Goal: Complete application form: Complete application form

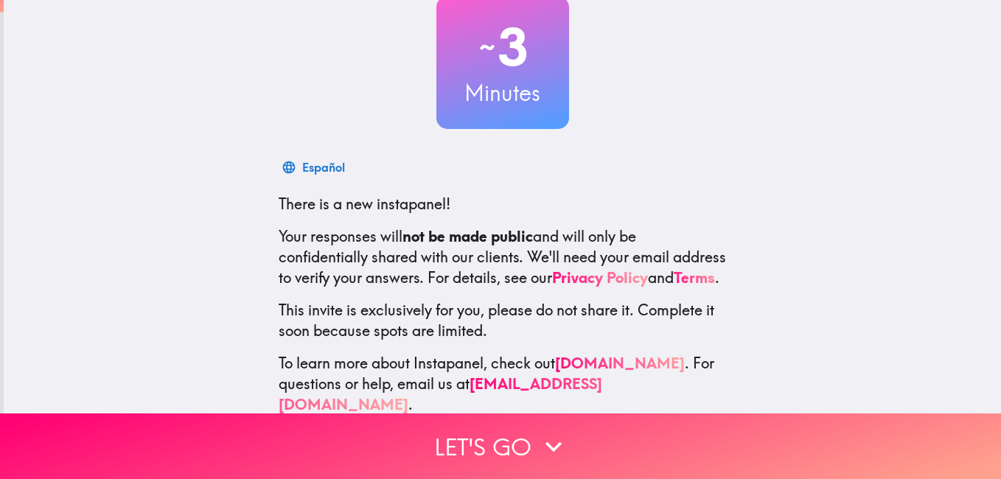
scroll to position [134, 0]
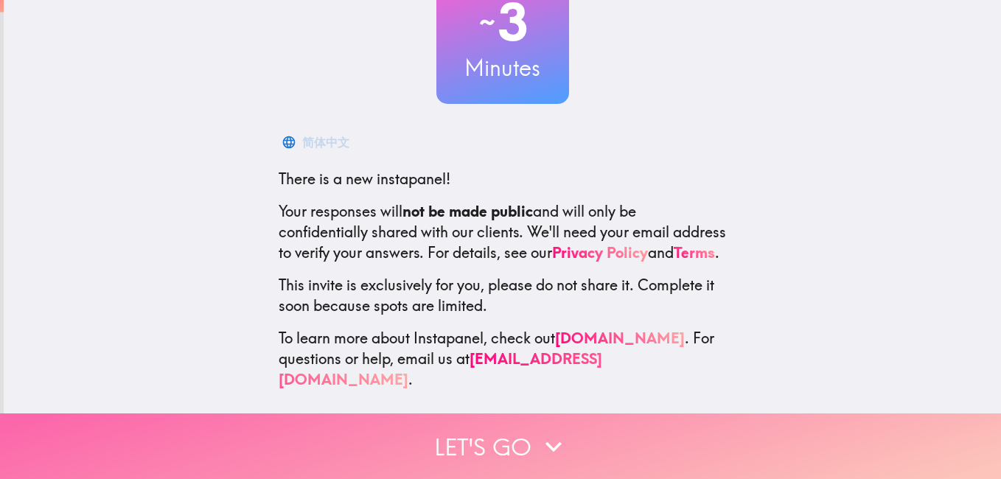
click at [491, 439] on button "Let's go" at bounding box center [500, 447] width 1001 height 66
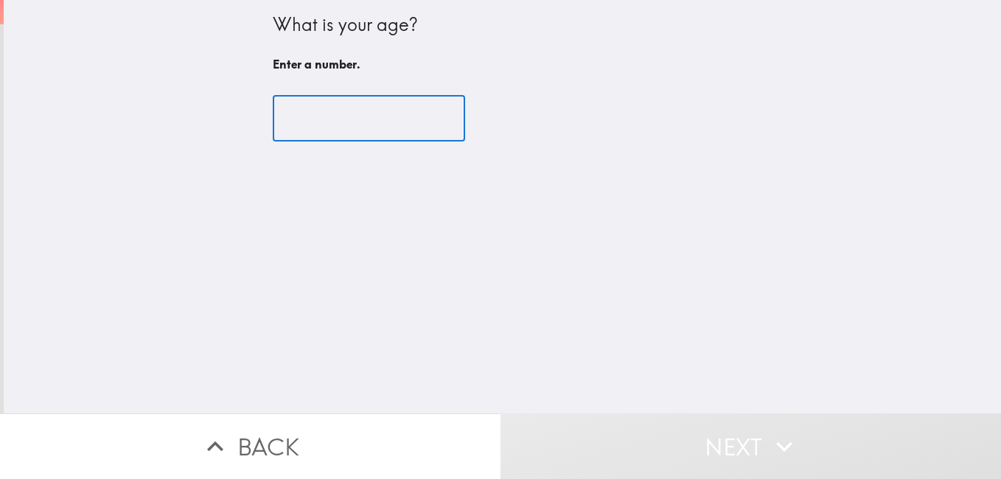
click at [340, 100] on input "number" at bounding box center [369, 119] width 192 height 46
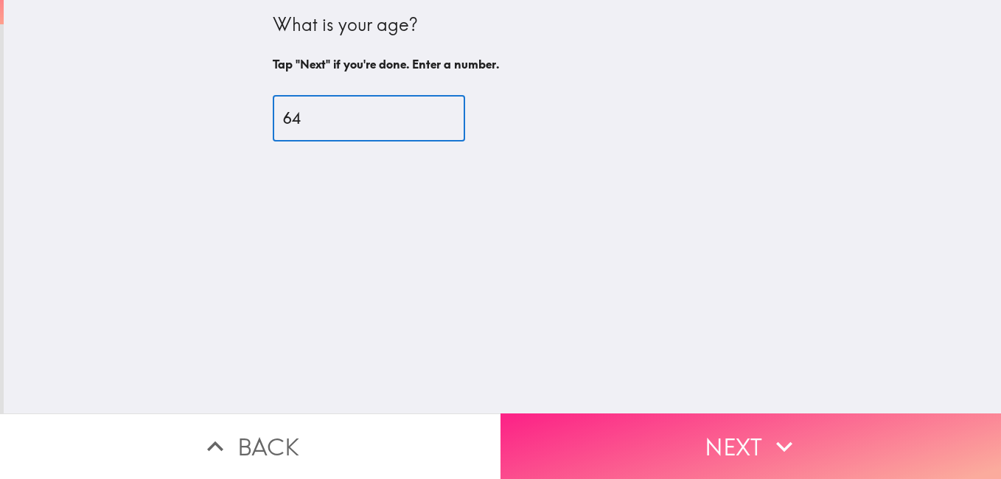
type input "64"
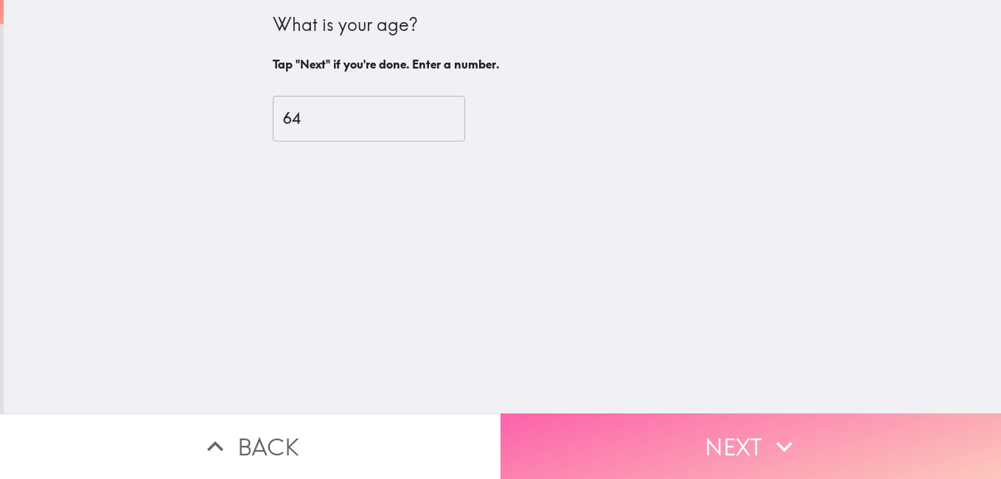
click at [605, 430] on button "Next" at bounding box center [751, 447] width 501 height 66
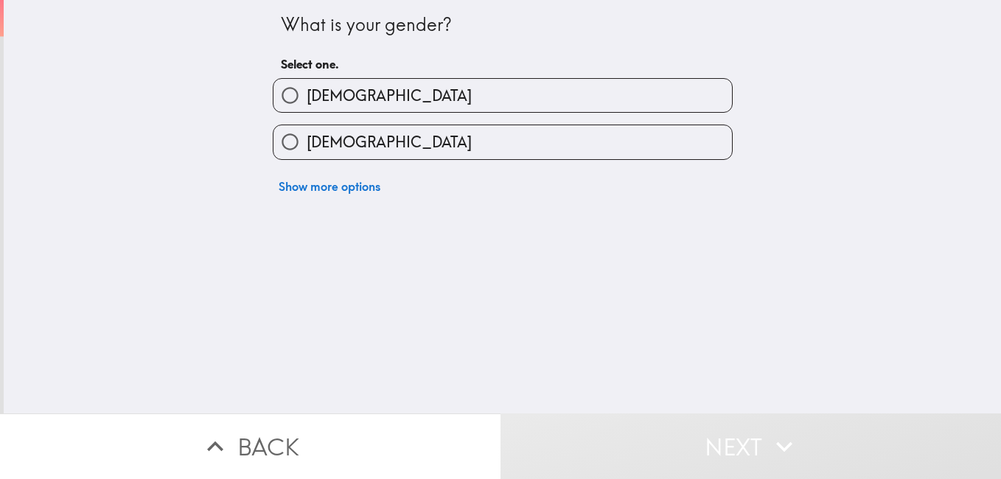
click at [400, 107] on label "[DEMOGRAPHIC_DATA]" at bounding box center [502, 95] width 459 height 33
click at [307, 107] on input "[DEMOGRAPHIC_DATA]" at bounding box center [289, 95] width 33 height 33
radio input "true"
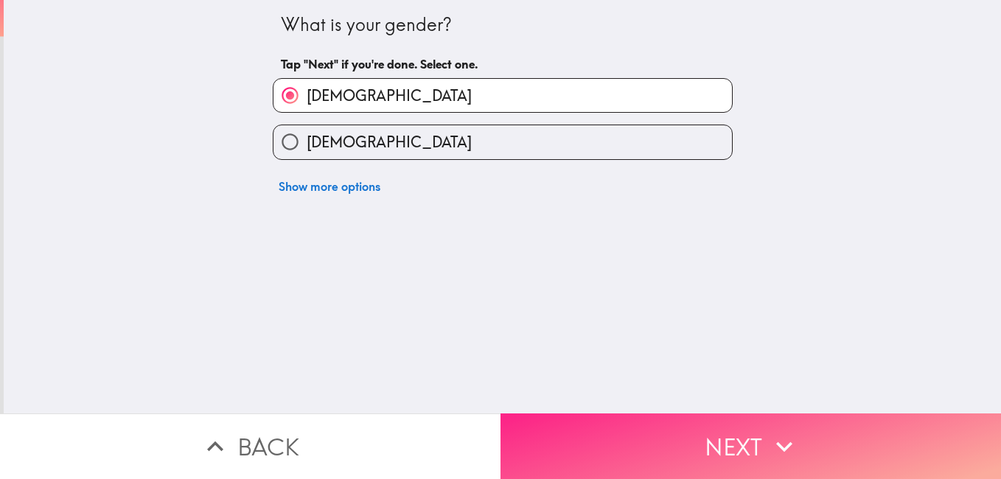
click at [656, 430] on button "Next" at bounding box center [751, 447] width 501 height 66
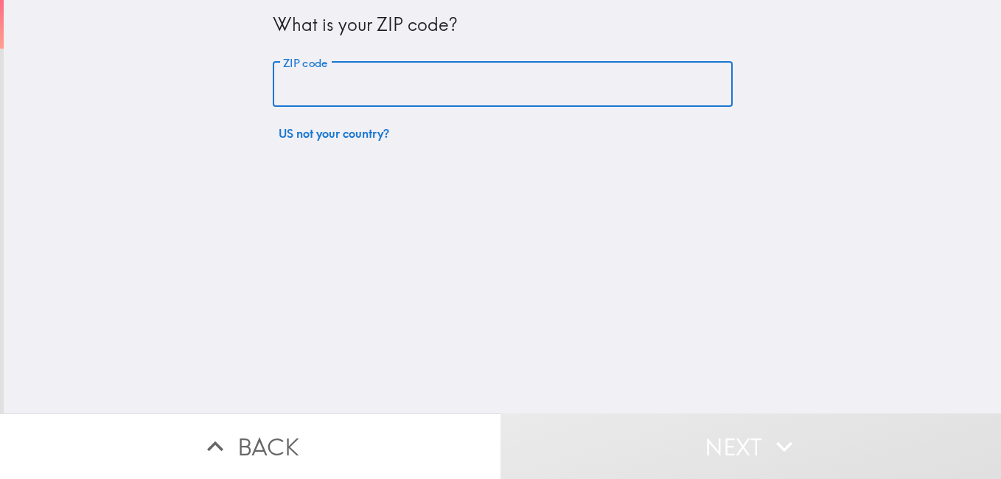
click at [419, 96] on input "ZIP code" at bounding box center [503, 85] width 460 height 46
type input "80202"
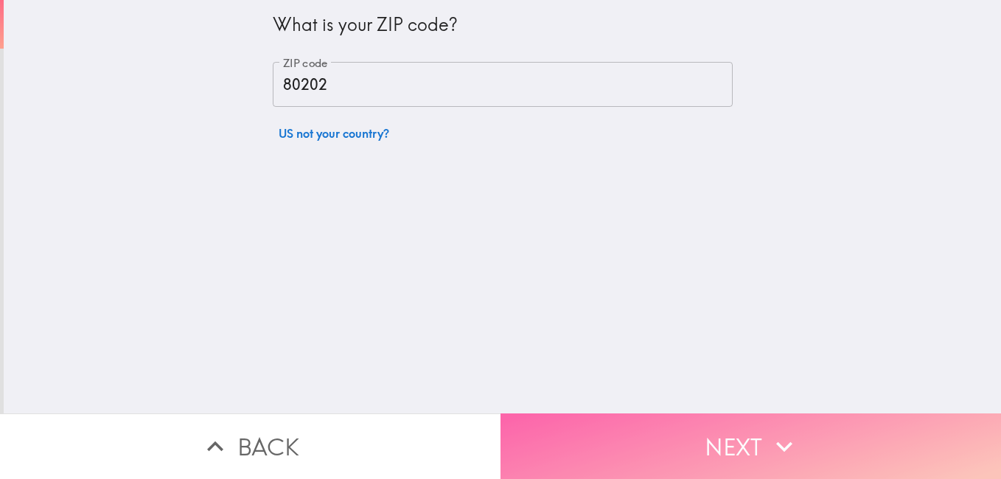
click at [660, 414] on button "Next" at bounding box center [751, 447] width 501 height 66
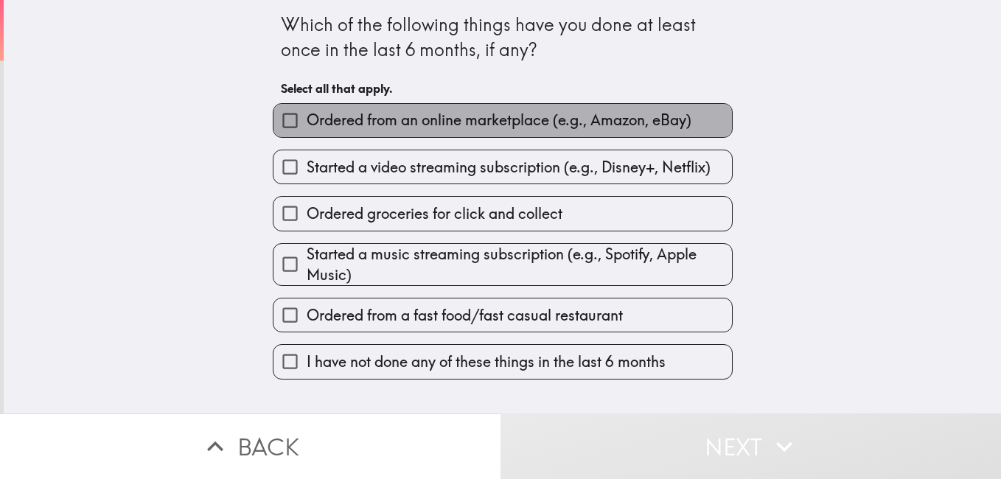
click at [504, 127] on span "Ordered from an online marketplace (e.g., Amazon, eBay)" at bounding box center [499, 120] width 385 height 21
click at [307, 127] on input "Ordered from an online marketplace (e.g., Amazon, eBay)" at bounding box center [289, 120] width 33 height 33
checkbox input "true"
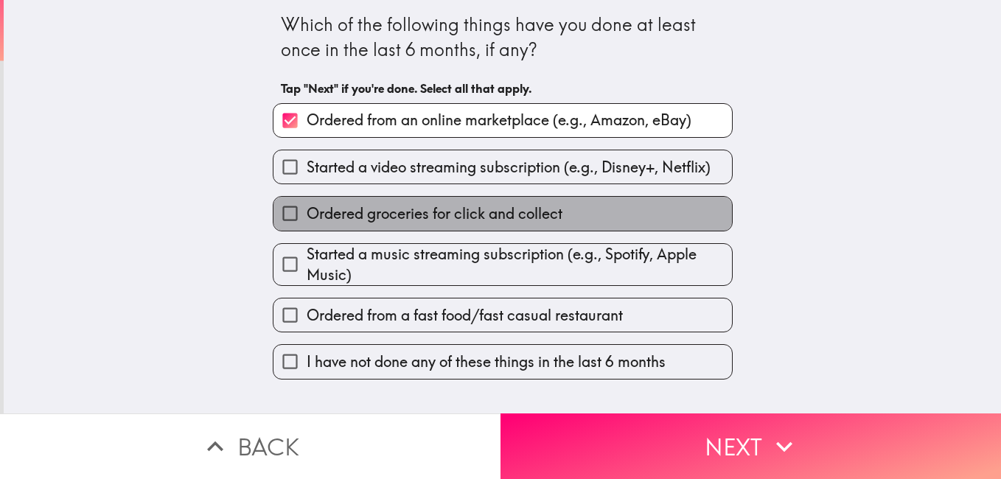
click at [470, 207] on span "Ordered groceries for click and collect" at bounding box center [435, 213] width 256 height 21
click at [307, 207] on input "Ordered groceries for click and collect" at bounding box center [289, 213] width 33 height 33
checkbox input "true"
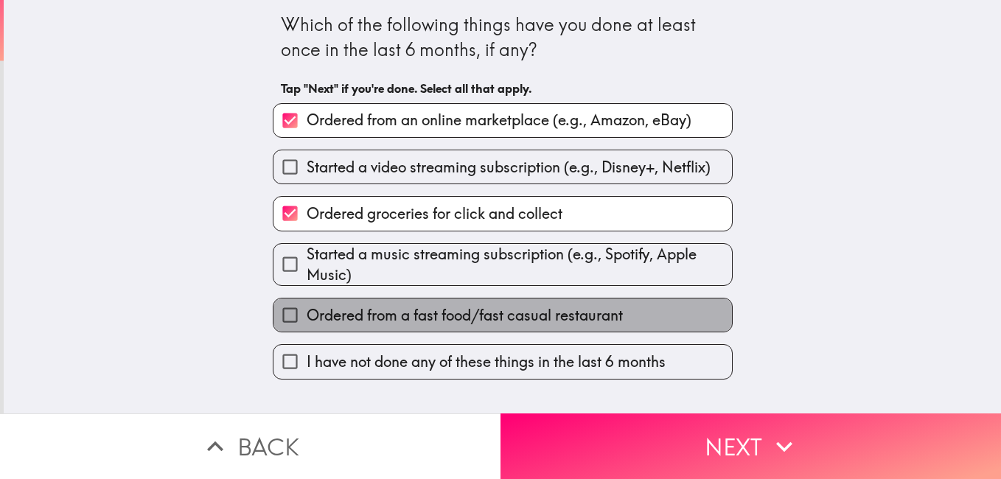
click at [456, 305] on span "Ordered from a fast food/fast casual restaurant" at bounding box center [465, 315] width 316 height 21
click at [307, 304] on input "Ordered from a fast food/fast casual restaurant" at bounding box center [289, 315] width 33 height 33
checkbox input "true"
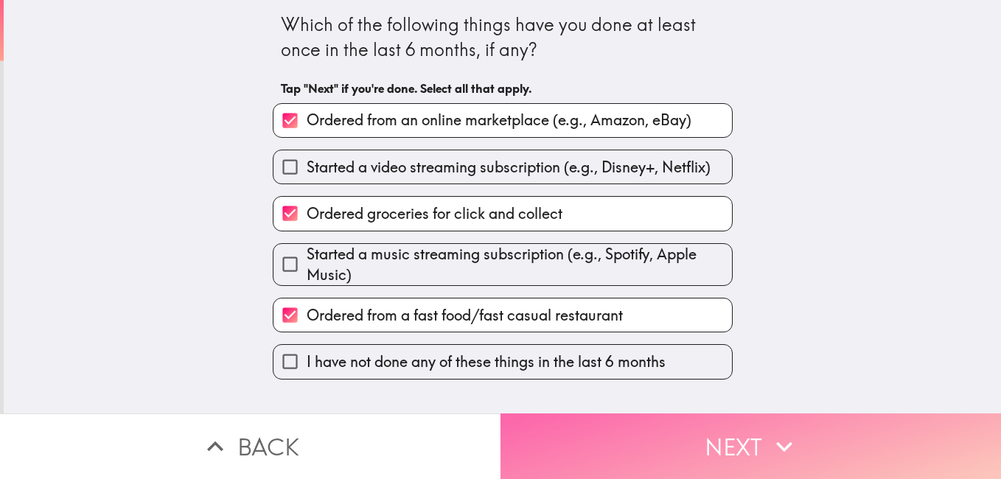
click at [577, 420] on button "Next" at bounding box center [751, 447] width 501 height 66
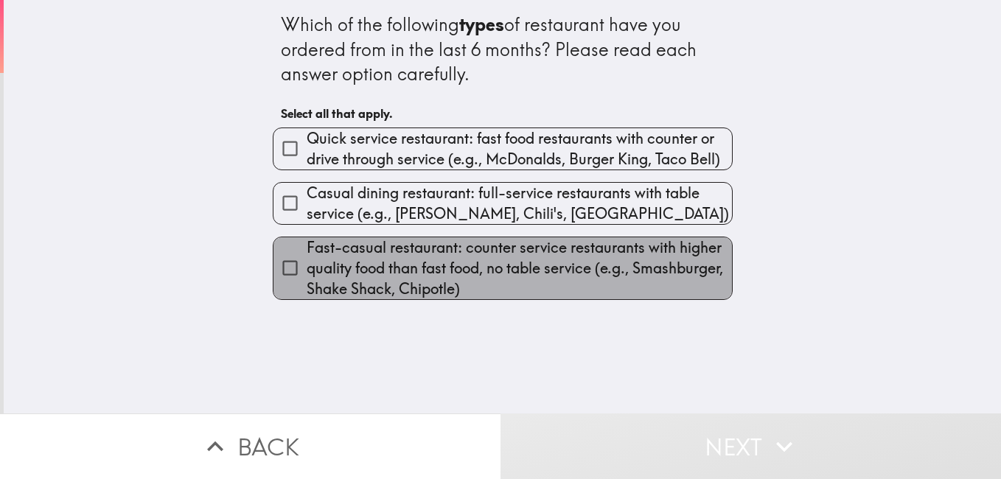
click at [464, 274] on span "Fast-casual restaurant: counter service restaurants with higher quality food th…" at bounding box center [519, 268] width 425 height 62
click at [307, 274] on input "Fast-casual restaurant: counter service restaurants with higher quality food th…" at bounding box center [289, 267] width 33 height 33
checkbox input "true"
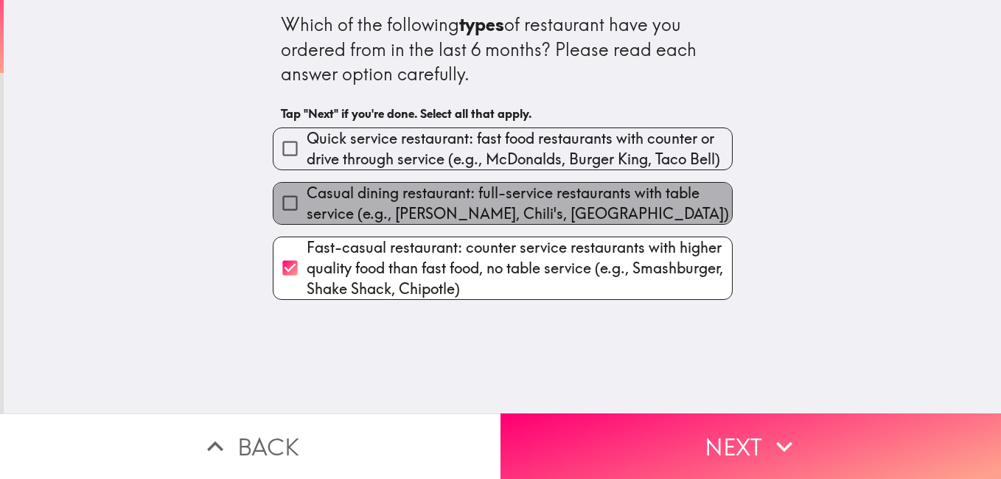
click at [450, 212] on span "Casual dining restaurant: full-service restaurants with table service (e.g., [P…" at bounding box center [519, 203] width 425 height 41
click at [307, 212] on input "Casual dining restaurant: full-service restaurants with table service (e.g., [P…" at bounding box center [289, 203] width 33 height 33
checkbox input "true"
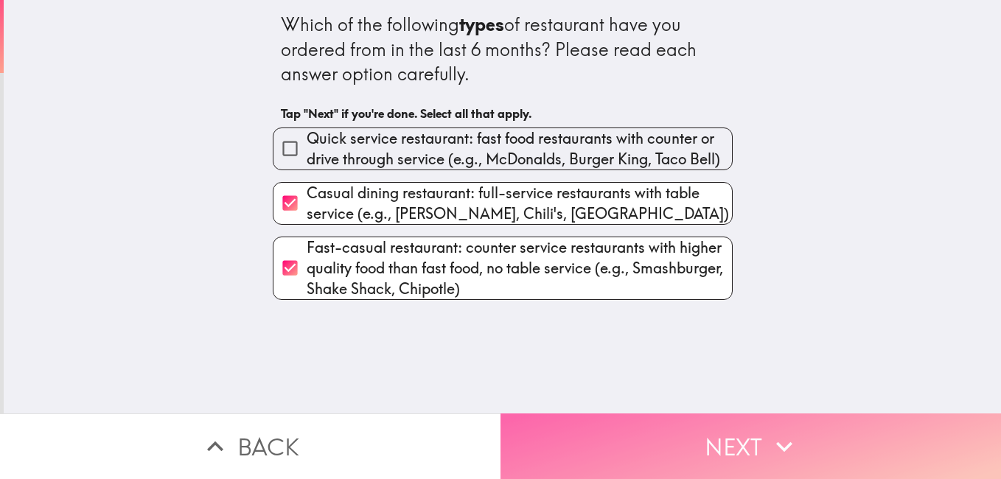
click at [624, 433] on button "Next" at bounding box center [751, 447] width 501 height 66
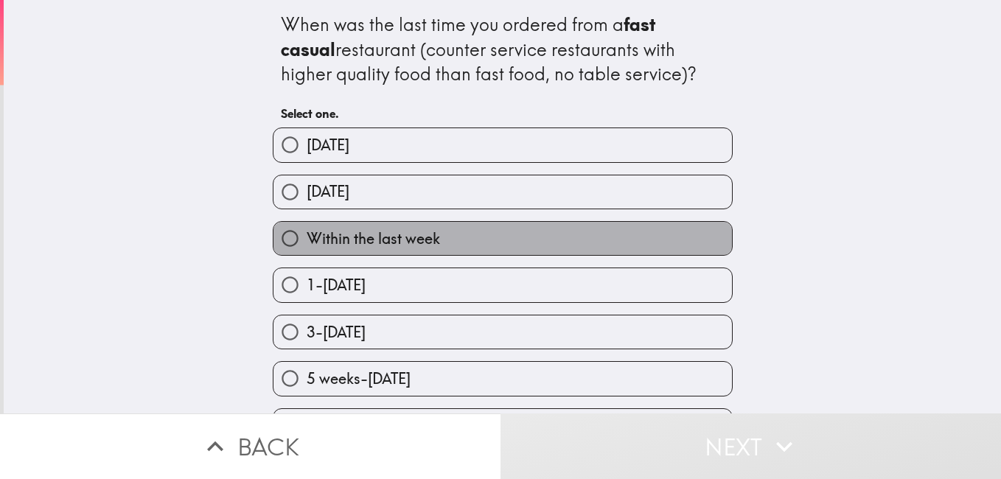
click at [509, 226] on label "Within the last week" at bounding box center [502, 238] width 459 height 33
click at [307, 226] on input "Within the last week" at bounding box center [289, 238] width 33 height 33
radio input "true"
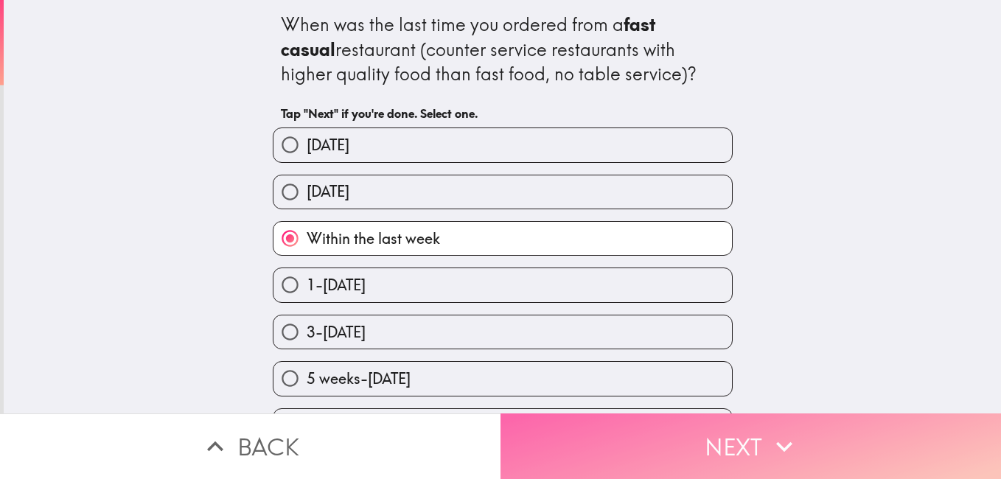
click at [672, 437] on button "Next" at bounding box center [751, 447] width 501 height 66
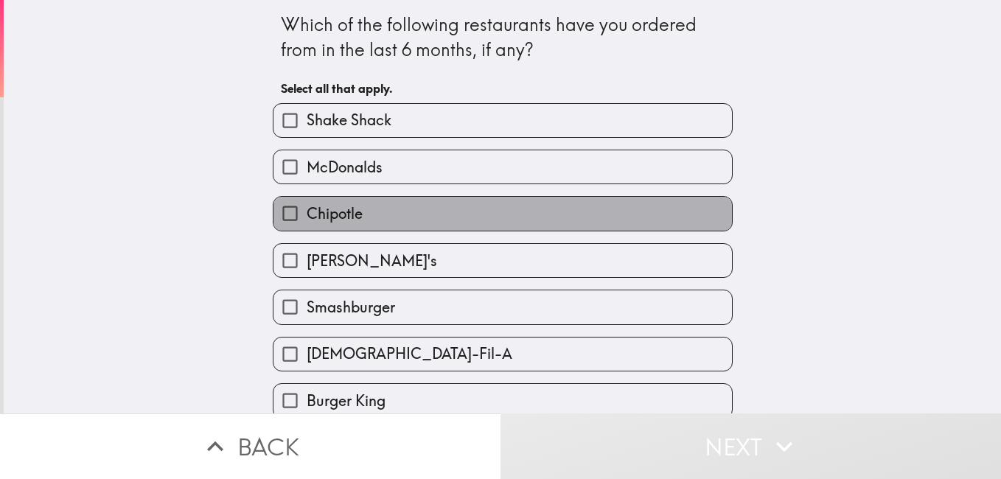
click at [574, 222] on label "Chipotle" at bounding box center [502, 213] width 459 height 33
click at [307, 222] on input "Chipotle" at bounding box center [289, 213] width 33 height 33
checkbox input "true"
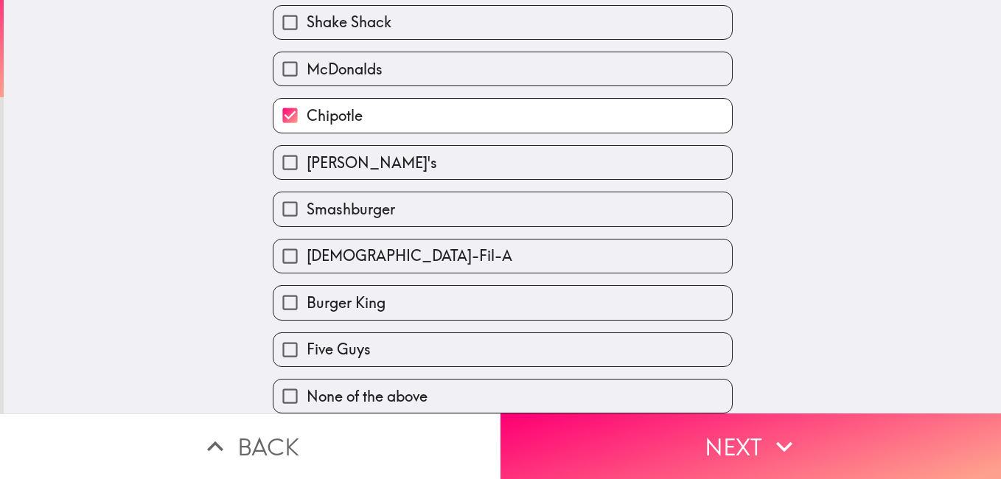
scroll to position [109, 0]
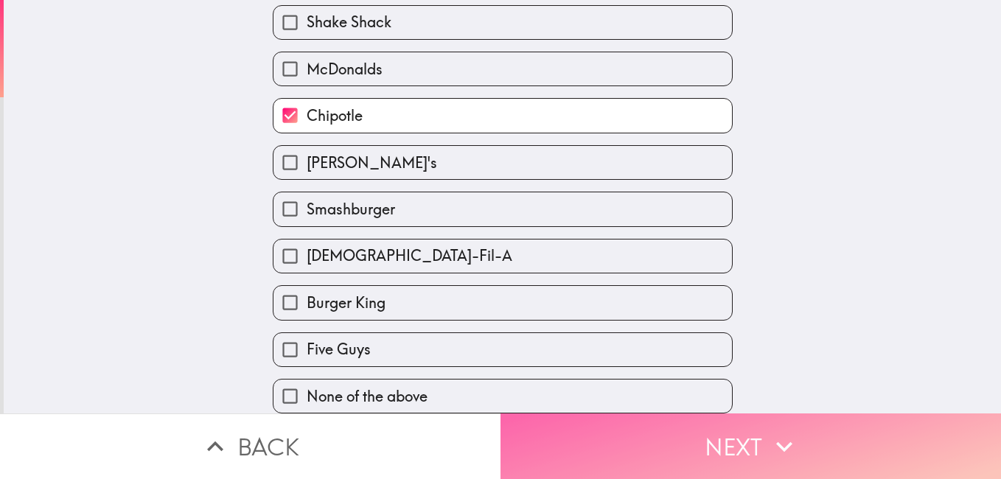
click at [711, 445] on button "Next" at bounding box center [751, 447] width 501 height 66
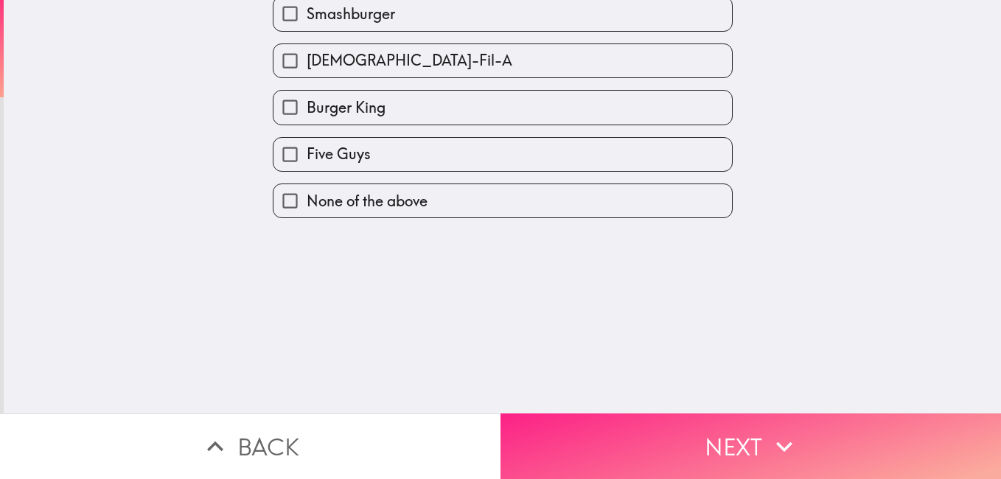
scroll to position [0, 0]
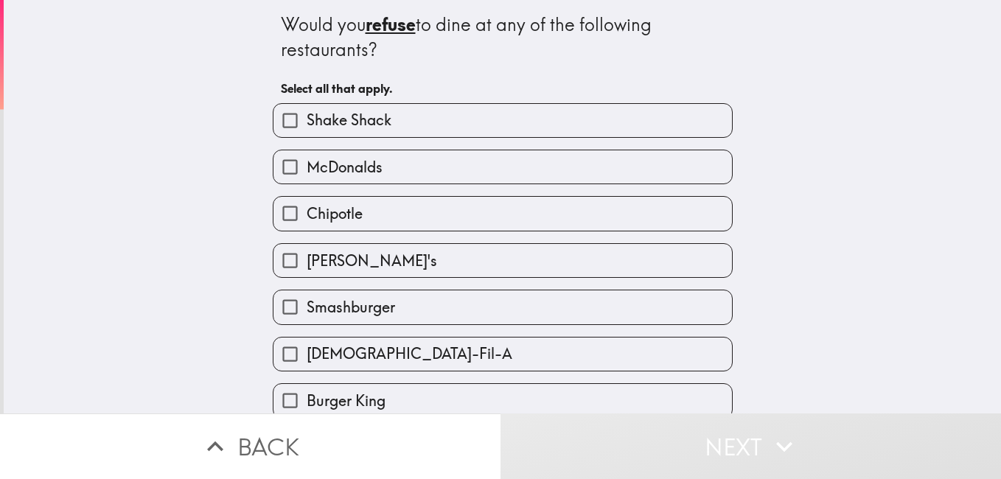
click at [699, 346] on label "[DEMOGRAPHIC_DATA]-Fil-A" at bounding box center [502, 354] width 459 height 33
click at [307, 346] on input "[DEMOGRAPHIC_DATA]-Fil-A" at bounding box center [289, 354] width 33 height 33
checkbox input "true"
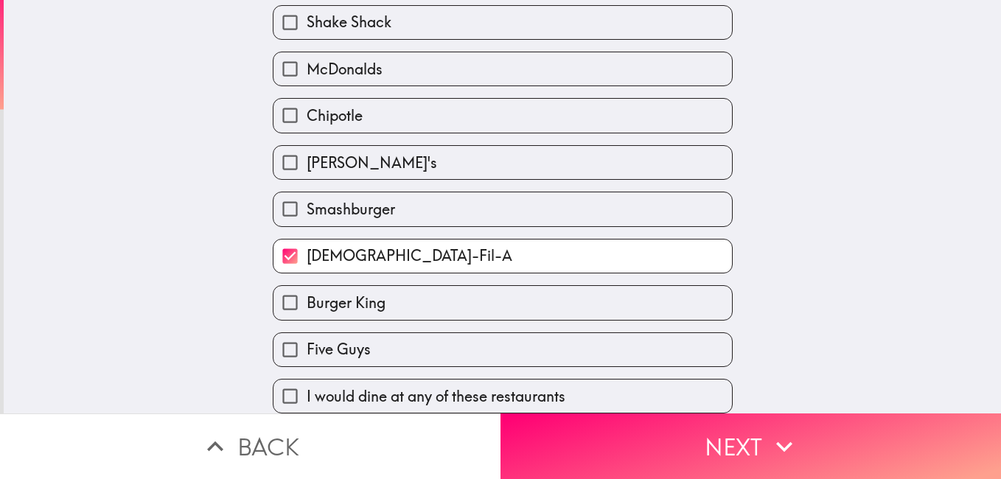
scroll to position [109, 0]
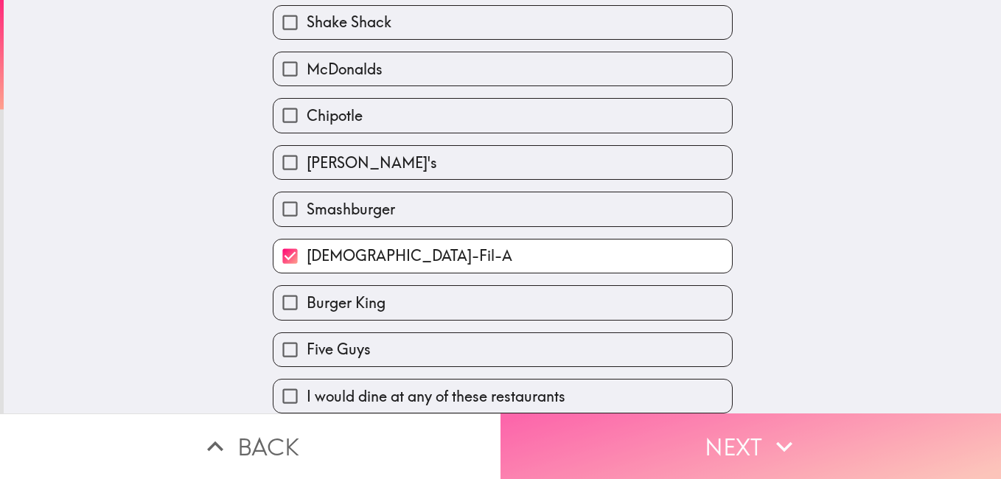
click at [799, 443] on button "Next" at bounding box center [751, 447] width 501 height 66
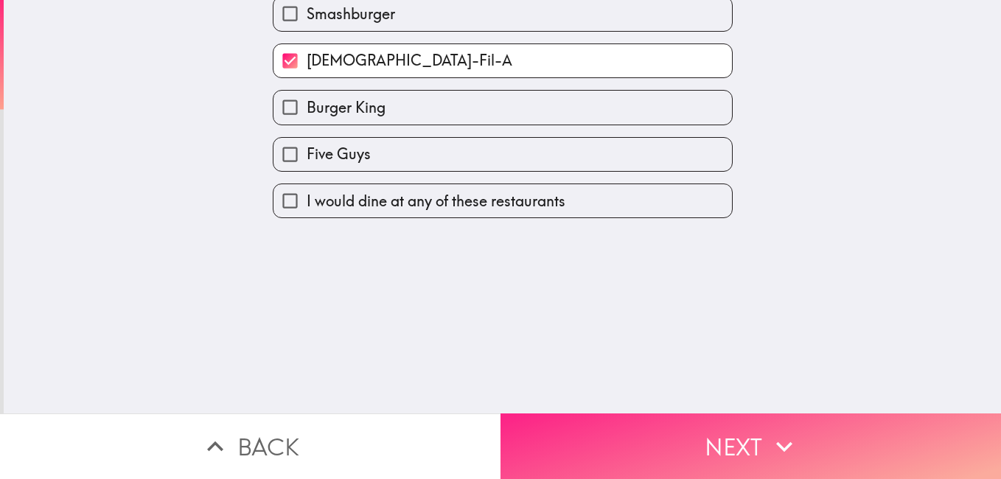
scroll to position [0, 0]
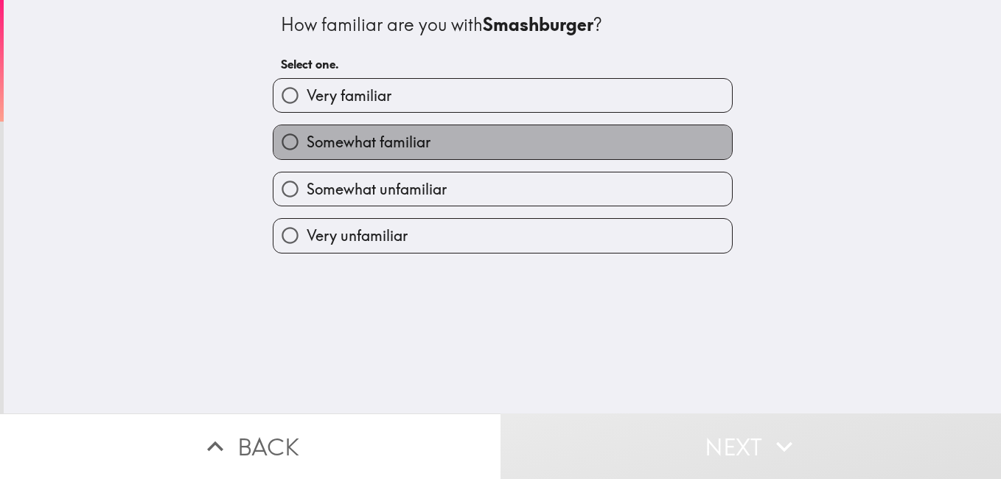
click at [520, 146] on label "Somewhat familiar" at bounding box center [502, 141] width 459 height 33
click at [307, 146] on input "Somewhat familiar" at bounding box center [289, 141] width 33 height 33
radio input "true"
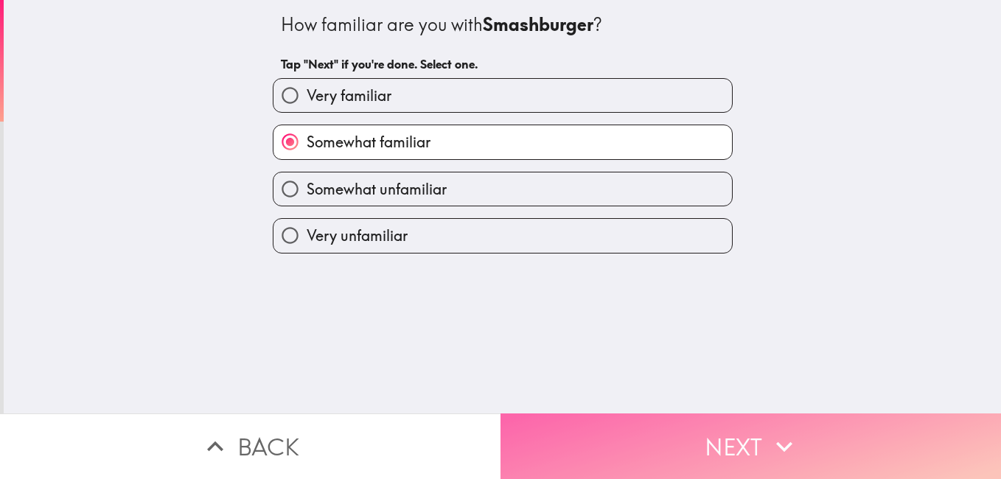
click at [646, 425] on button "Next" at bounding box center [751, 447] width 501 height 66
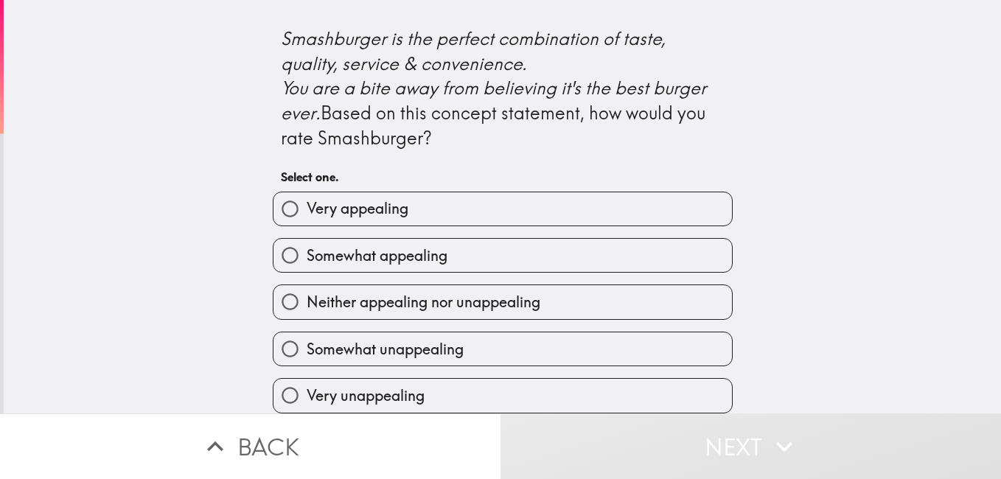
scroll to position [690, 0]
click at [593, 249] on label "Somewhat appealing" at bounding box center [502, 255] width 459 height 33
click at [307, 249] on input "Somewhat appealing" at bounding box center [289, 255] width 33 height 33
radio input "true"
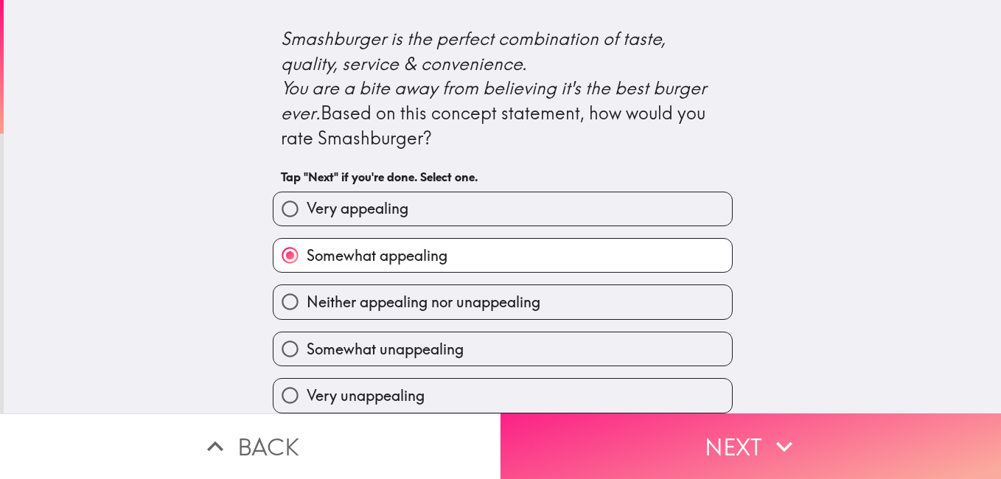
click at [635, 417] on button "Next" at bounding box center [751, 447] width 501 height 66
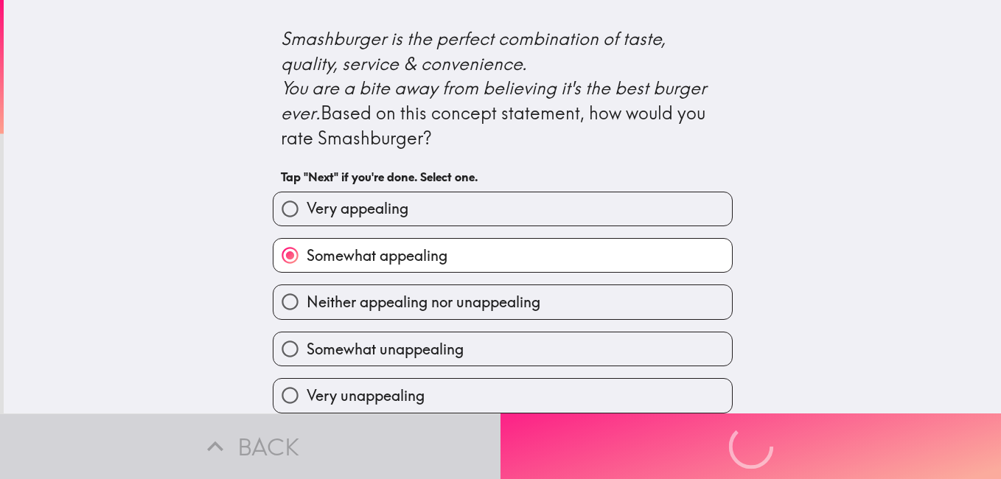
scroll to position [0, 0]
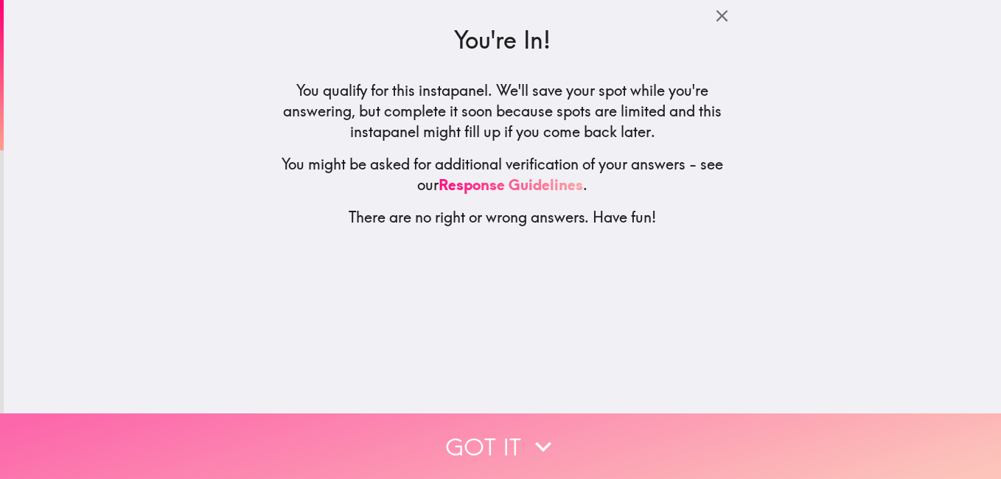
click at [481, 432] on button "Got it" at bounding box center [500, 447] width 1001 height 66
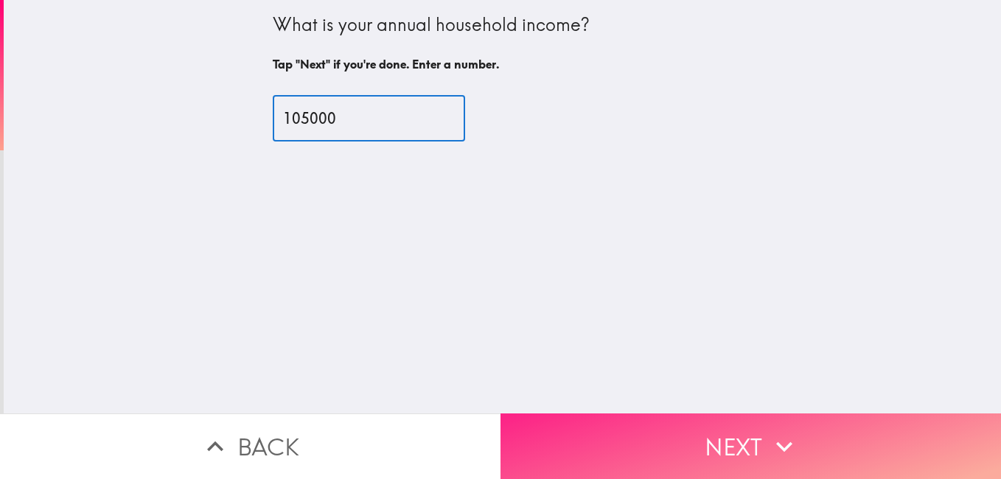
type input "105000"
click at [768, 431] on icon "button" at bounding box center [784, 447] width 32 height 32
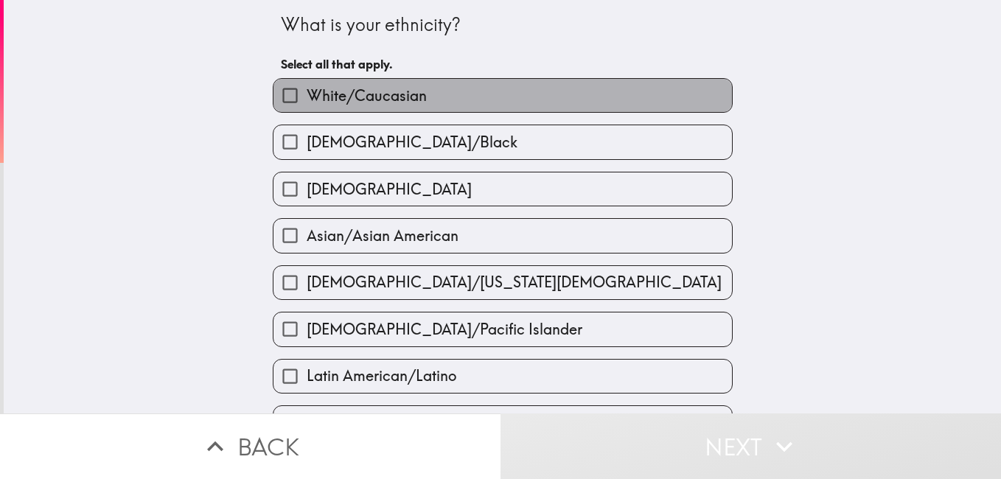
click at [546, 101] on label "White/Caucasian" at bounding box center [502, 95] width 459 height 33
click at [307, 101] on input "White/Caucasian" at bounding box center [289, 95] width 33 height 33
checkbox input "true"
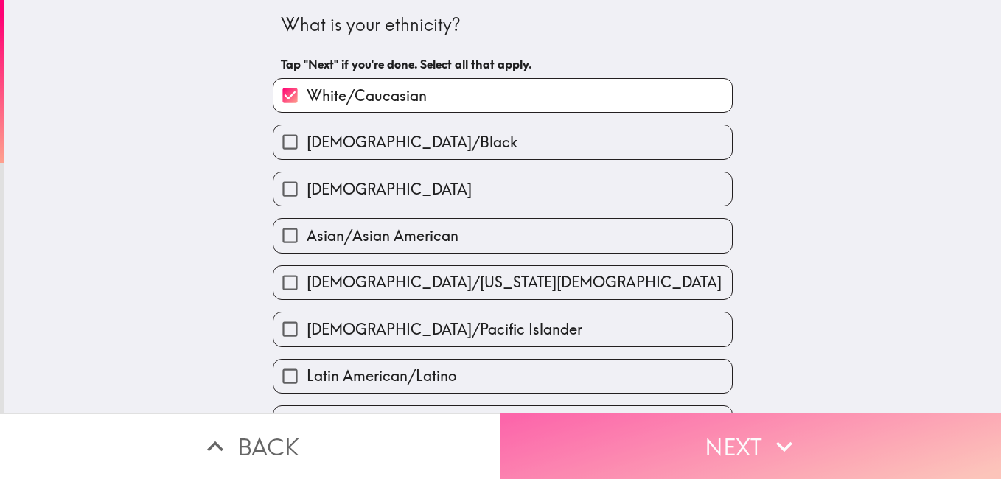
click at [667, 419] on button "Next" at bounding box center [751, 447] width 501 height 66
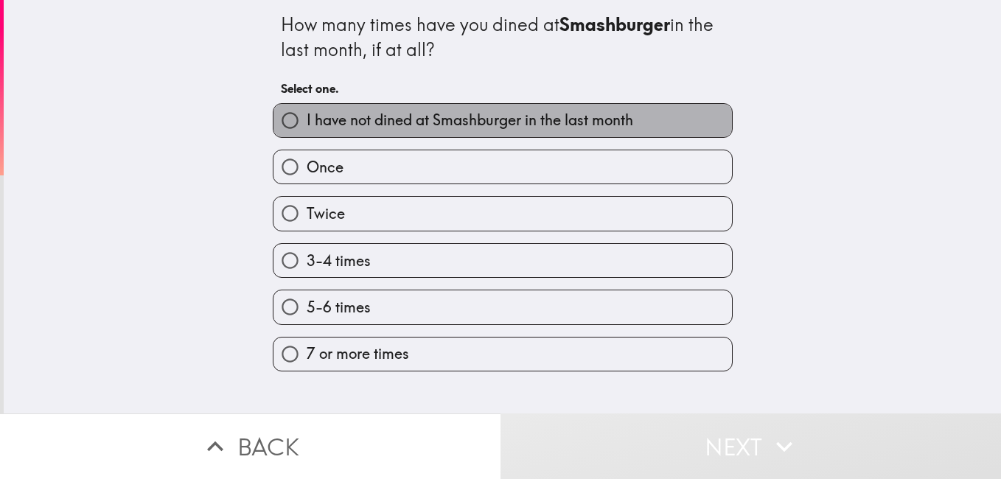
click at [604, 133] on label "I have not dined at Smashburger in the last month" at bounding box center [502, 120] width 459 height 33
click at [307, 133] on input "I have not dined at Smashburger in the last month" at bounding box center [289, 120] width 33 height 33
radio input "true"
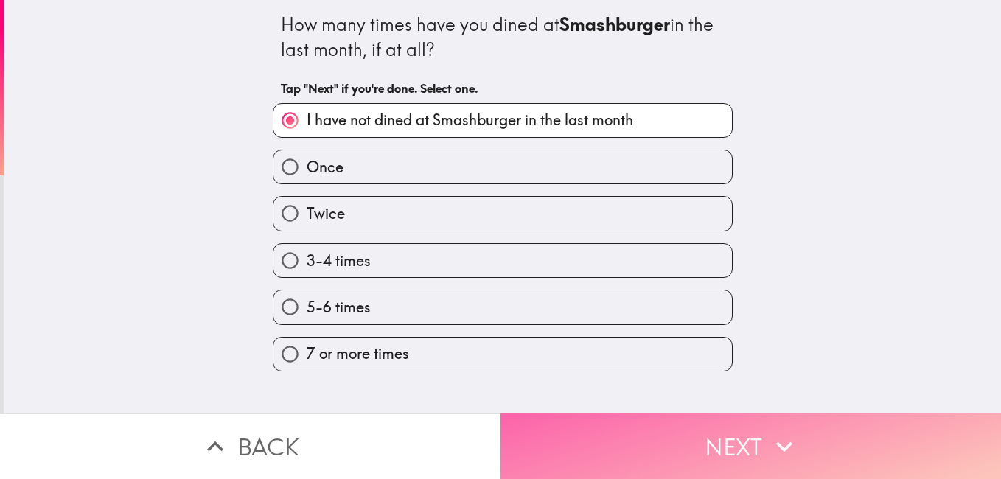
drag, startPoint x: 731, startPoint y: 424, endPoint x: 680, endPoint y: 433, distance: 51.6
click at [680, 433] on button "Next" at bounding box center [751, 447] width 501 height 66
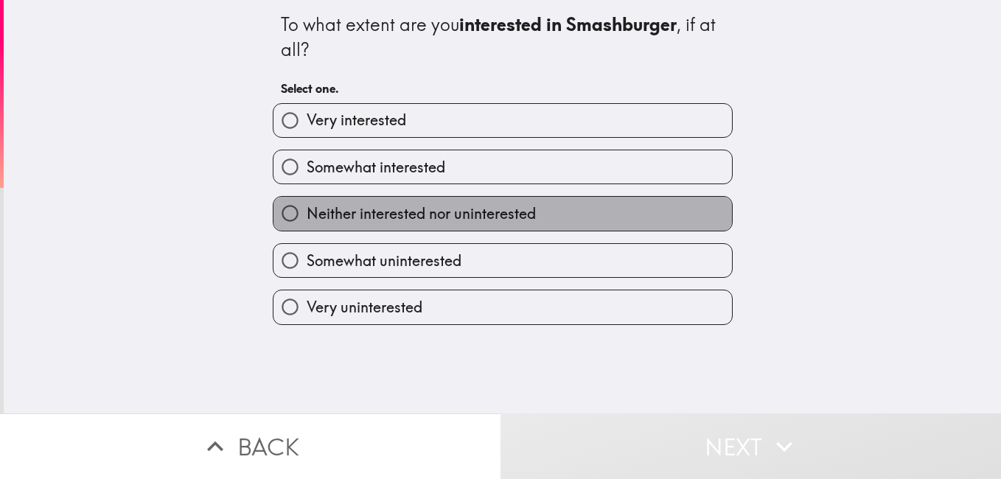
click at [540, 204] on label "Neither interested nor uninterested" at bounding box center [502, 213] width 459 height 33
click at [307, 204] on input "Neither interested nor uninterested" at bounding box center [289, 213] width 33 height 33
radio input "true"
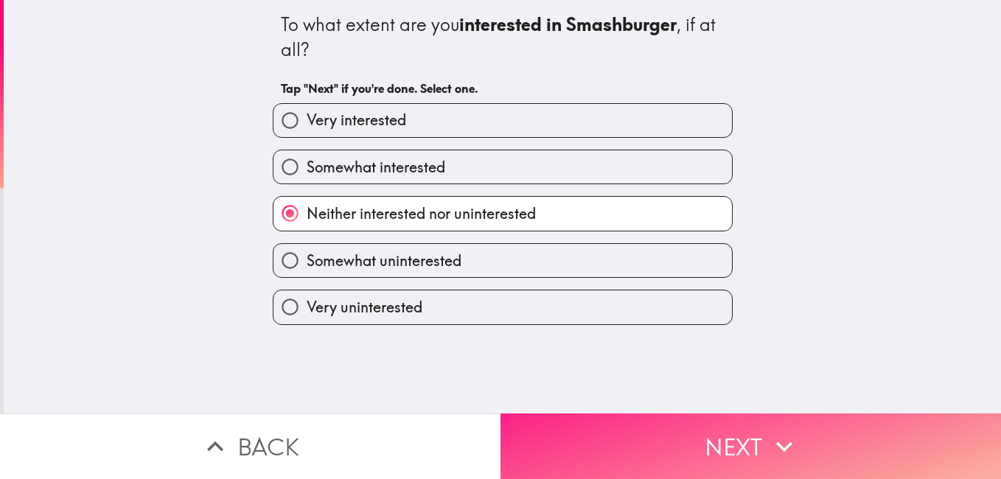
click at [625, 436] on button "Next" at bounding box center [751, 447] width 501 height 66
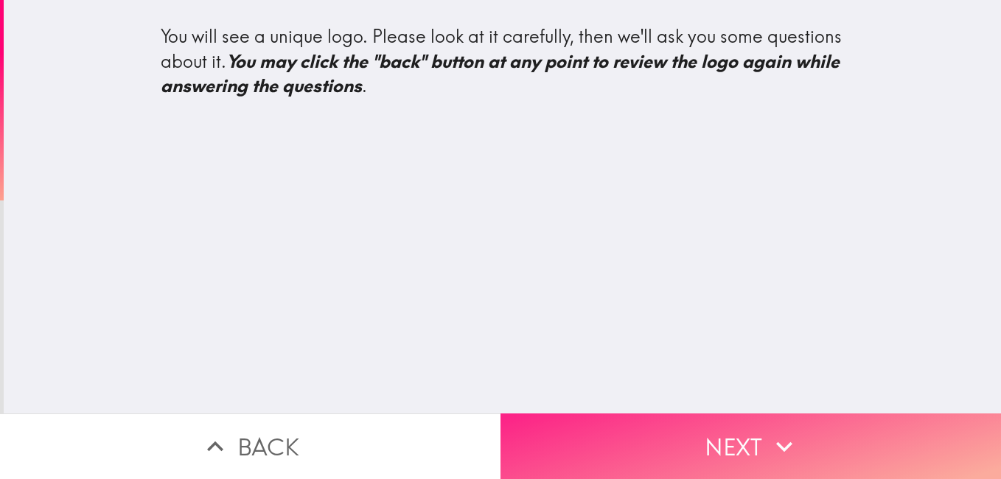
click at [625, 436] on button "Next" at bounding box center [751, 447] width 501 height 66
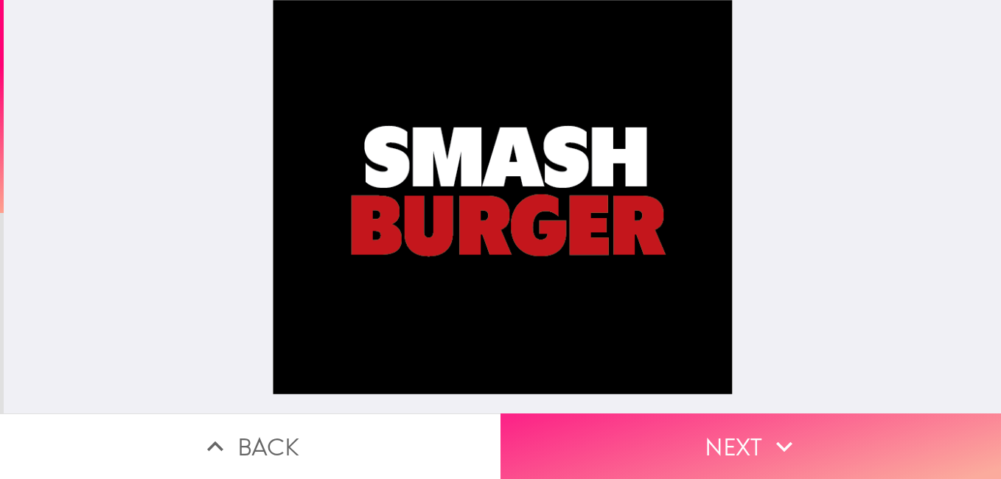
click at [776, 441] on icon "button" at bounding box center [784, 447] width 32 height 32
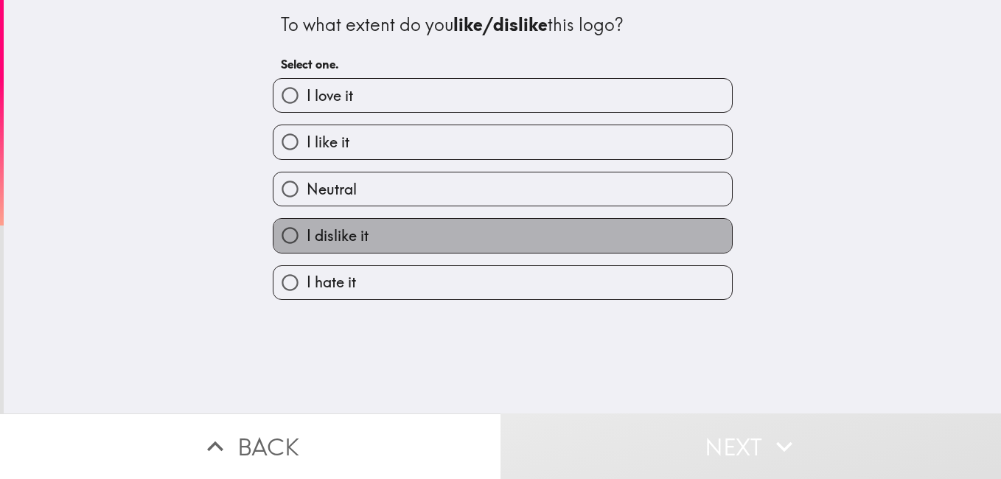
click at [475, 239] on label "I dislike it" at bounding box center [502, 235] width 459 height 33
click at [307, 239] on input "I dislike it" at bounding box center [289, 235] width 33 height 33
radio input "true"
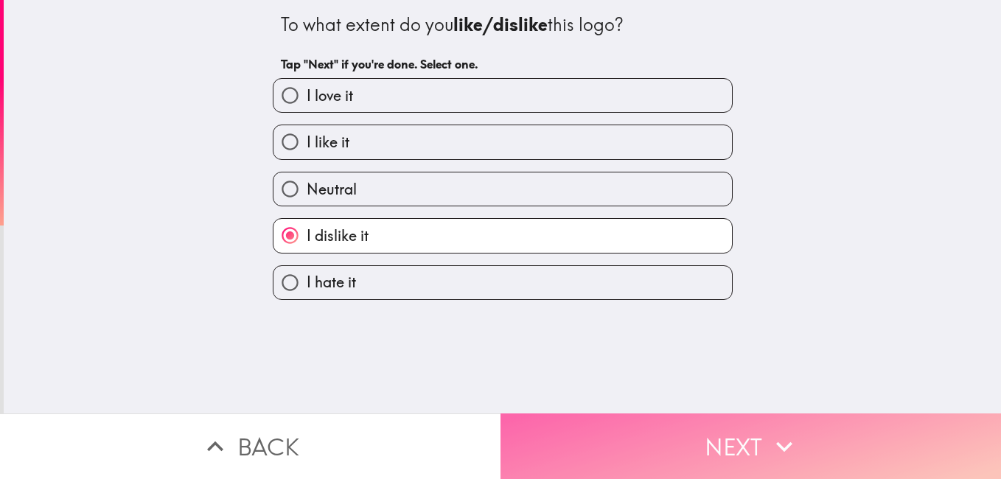
drag, startPoint x: 588, startPoint y: 418, endPoint x: 680, endPoint y: 449, distance: 96.5
click at [680, 449] on button "Next" at bounding box center [751, 447] width 501 height 66
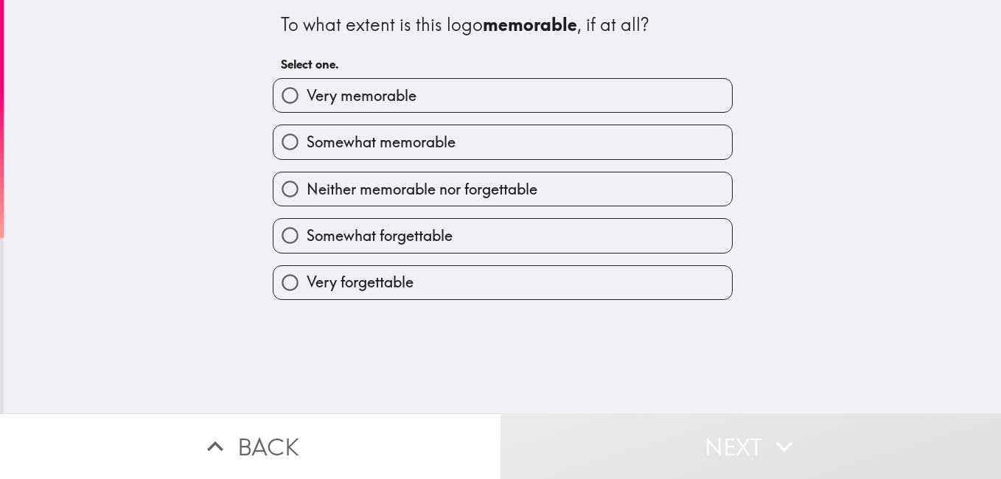
click at [546, 242] on label "Somewhat forgettable" at bounding box center [502, 235] width 459 height 33
click at [307, 242] on input "Somewhat forgettable" at bounding box center [289, 235] width 33 height 33
radio input "true"
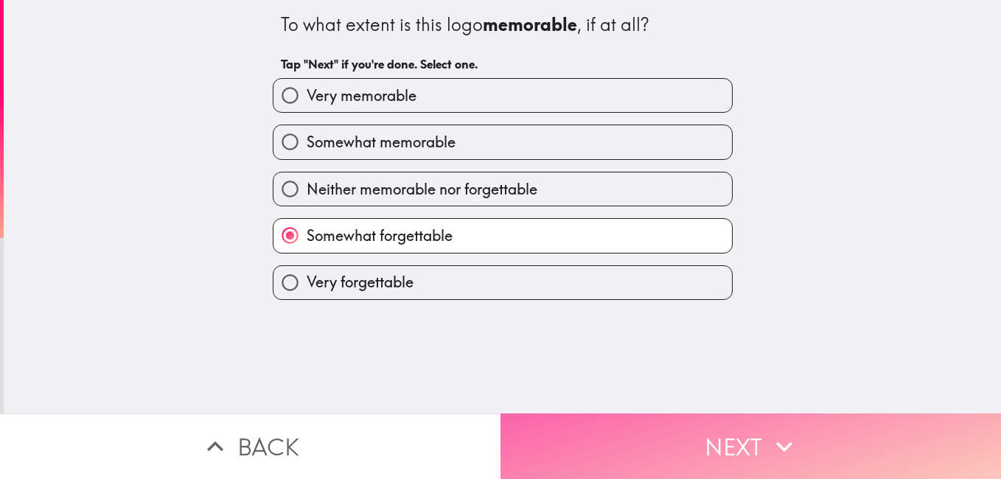
drag, startPoint x: 637, startPoint y: 425, endPoint x: 668, endPoint y: 438, distance: 33.7
click at [668, 438] on button "Next" at bounding box center [751, 447] width 501 height 66
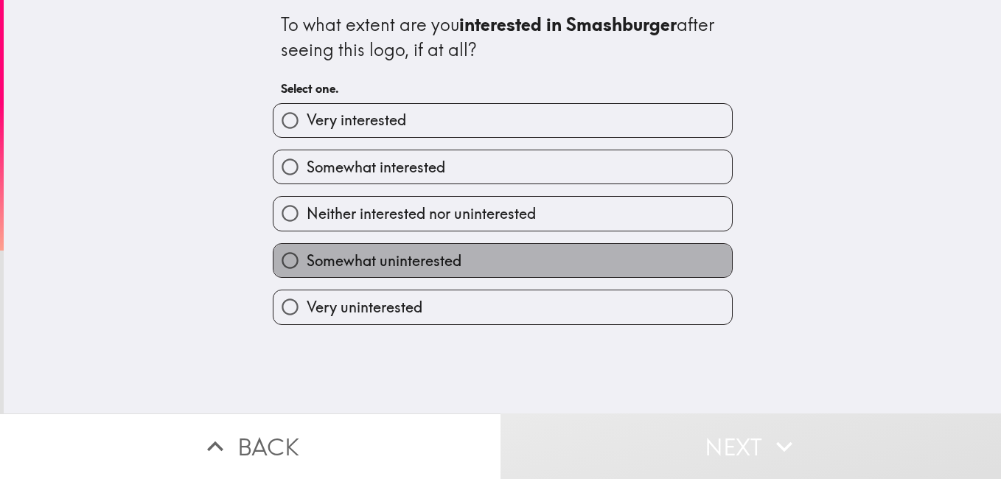
click at [559, 267] on label "Somewhat uninterested" at bounding box center [502, 260] width 459 height 33
click at [307, 267] on input "Somewhat uninterested" at bounding box center [289, 260] width 33 height 33
radio input "true"
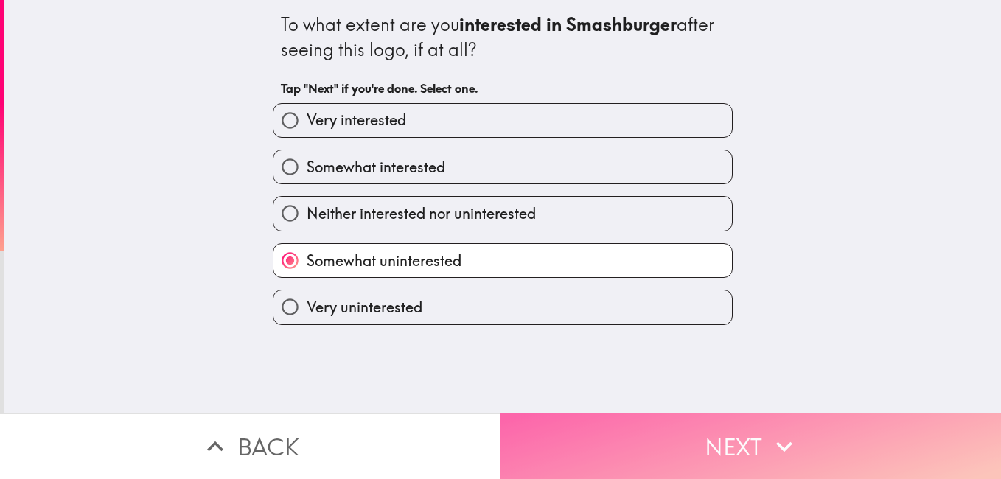
click at [662, 422] on button "Next" at bounding box center [751, 447] width 501 height 66
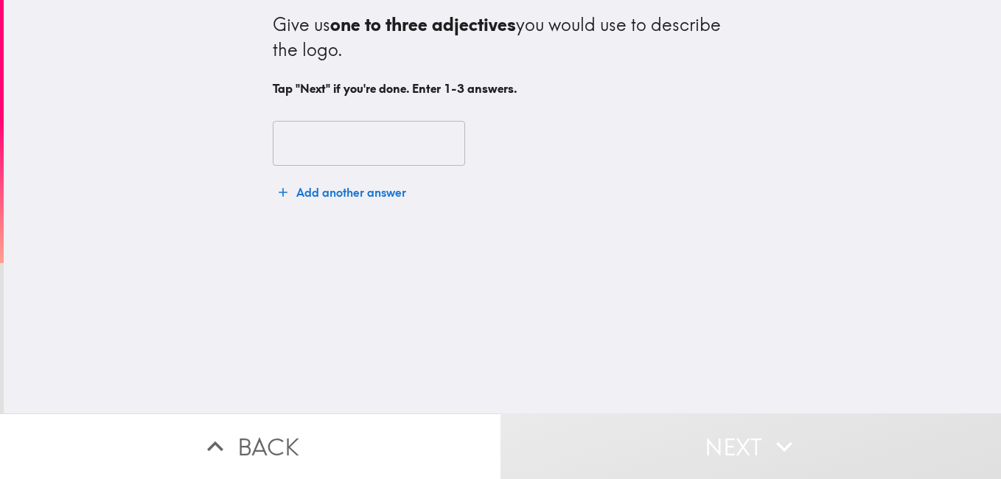
click at [377, 149] on input "text" at bounding box center [369, 144] width 192 height 46
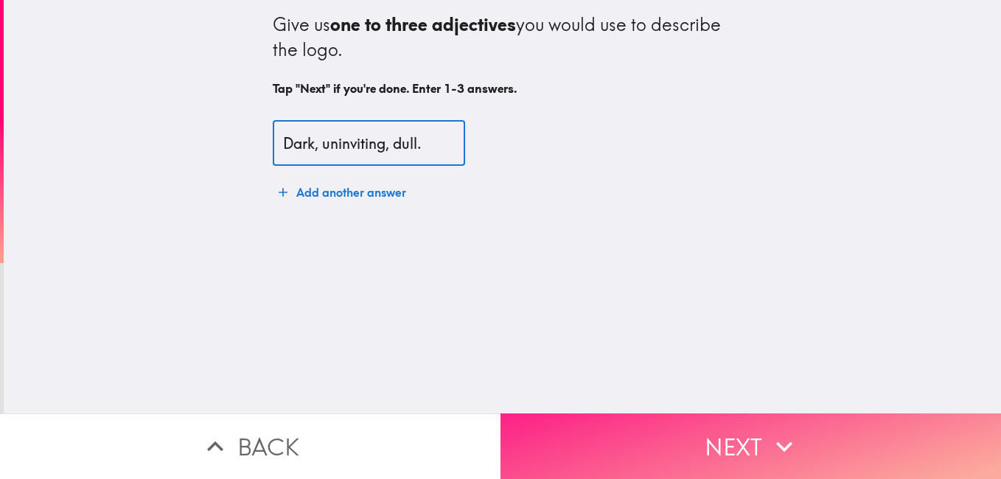
type input "Dark, uninviting, dull."
click at [685, 433] on button "Next" at bounding box center [751, 447] width 501 height 66
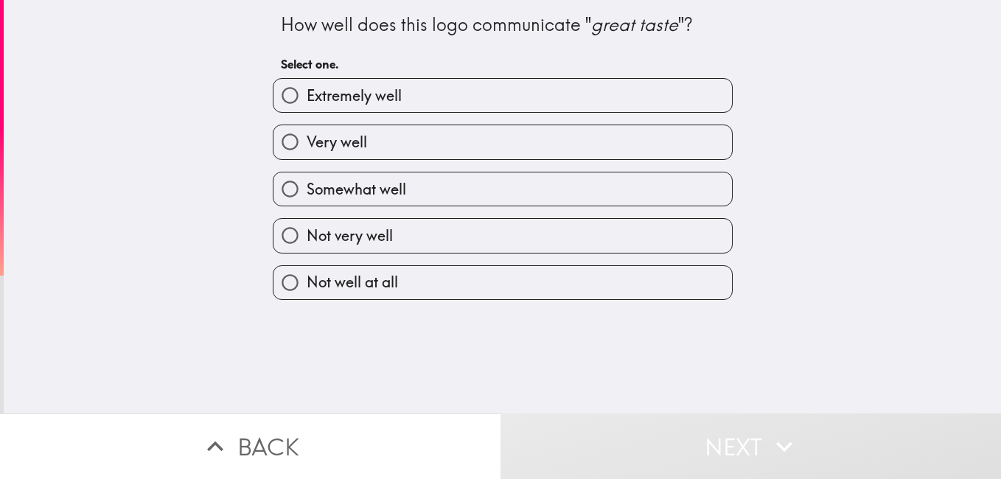
click at [551, 288] on label "Not well at all" at bounding box center [502, 282] width 459 height 33
click at [307, 288] on input "Not well at all" at bounding box center [289, 282] width 33 height 33
radio input "true"
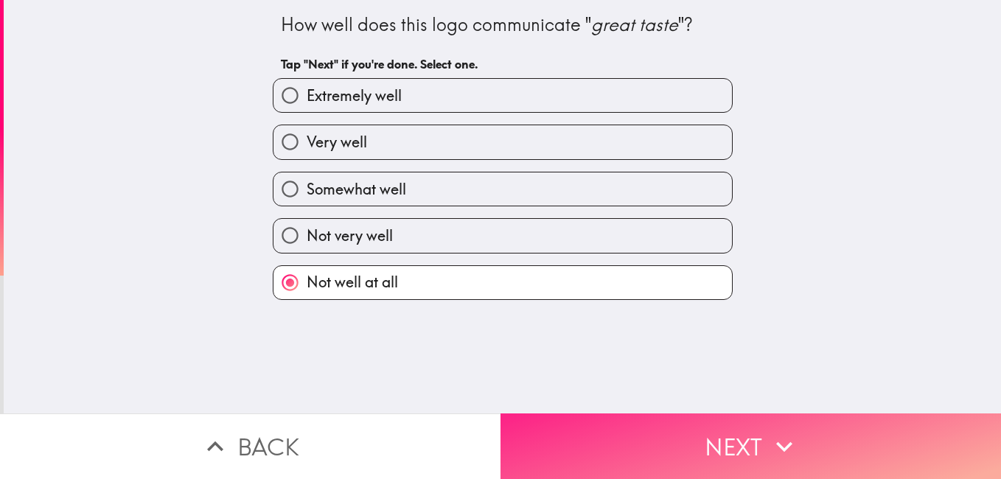
click at [627, 425] on button "Next" at bounding box center [751, 447] width 501 height 66
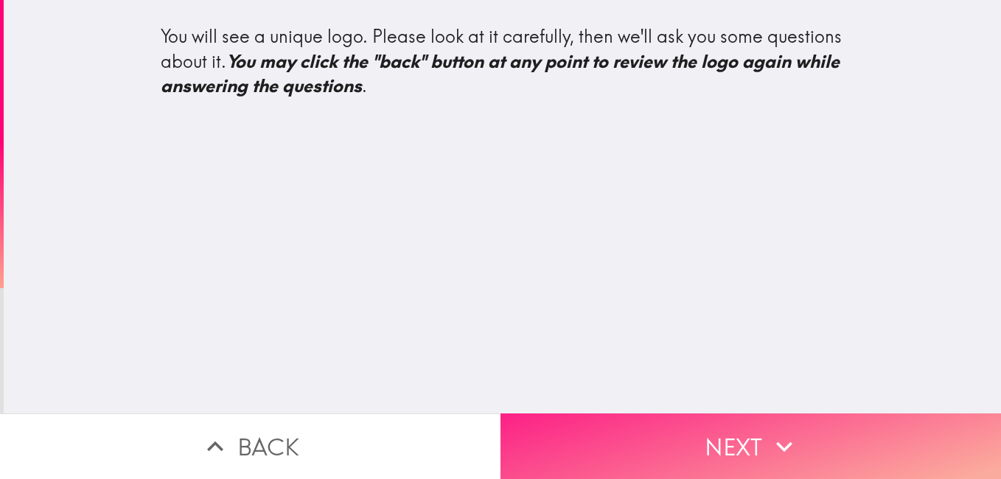
click at [627, 425] on button "Next" at bounding box center [751, 447] width 501 height 66
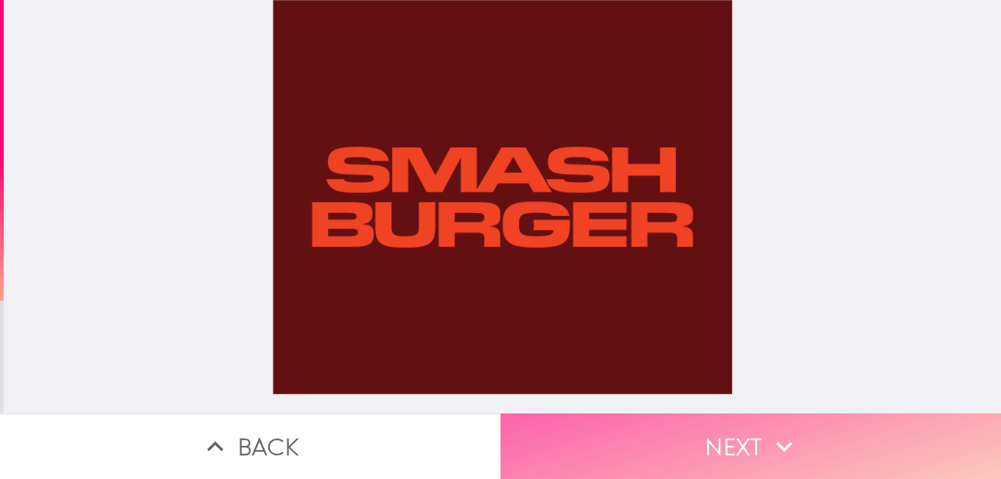
click at [806, 431] on button "Next" at bounding box center [751, 447] width 501 height 66
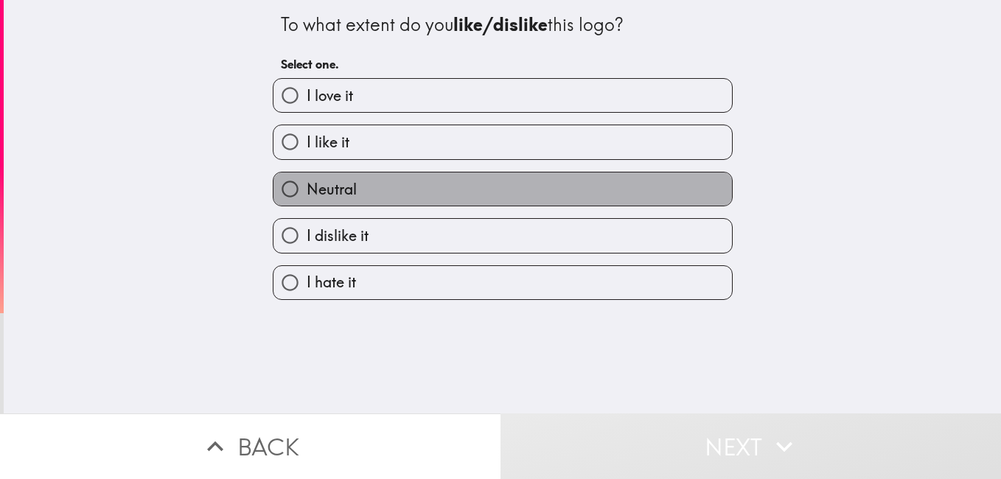
click at [484, 192] on label "Neutral" at bounding box center [502, 189] width 459 height 33
click at [307, 192] on input "Neutral" at bounding box center [289, 189] width 33 height 33
radio input "true"
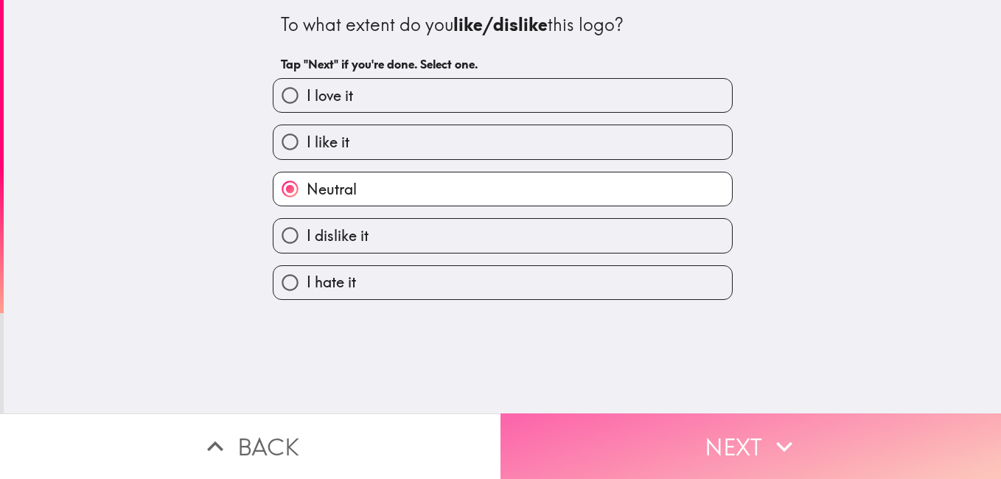
click at [609, 417] on button "Next" at bounding box center [751, 447] width 501 height 66
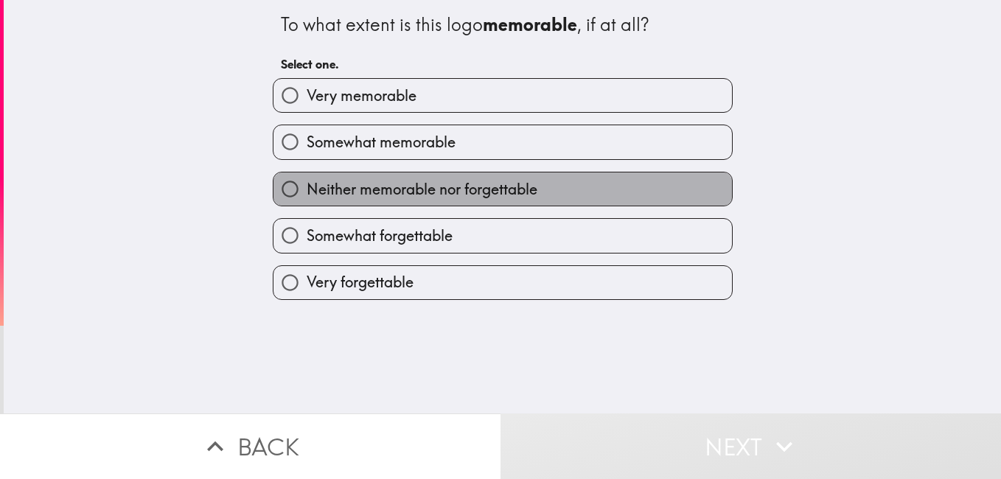
click at [528, 192] on span "Neither memorable nor forgettable" at bounding box center [422, 189] width 231 height 21
click at [307, 192] on input "Neither memorable nor forgettable" at bounding box center [289, 189] width 33 height 33
radio input "true"
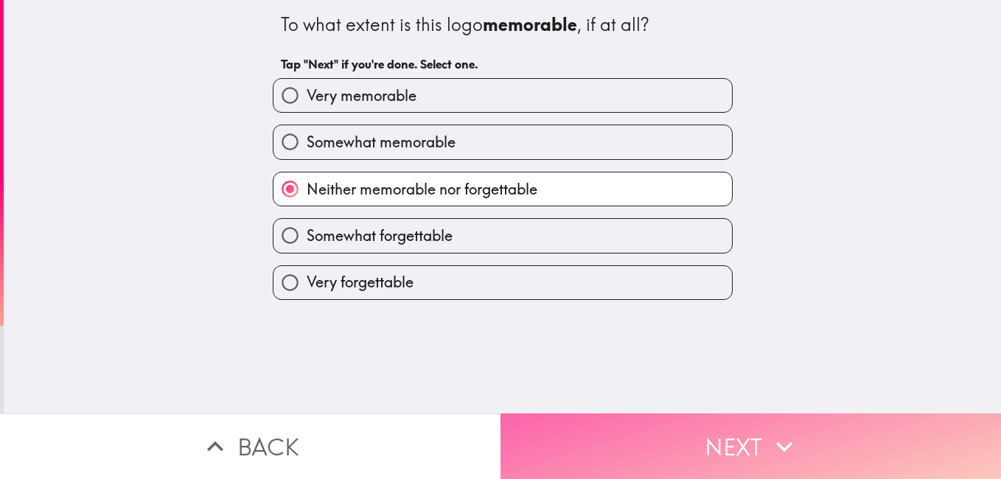
click at [632, 424] on button "Next" at bounding box center [751, 447] width 501 height 66
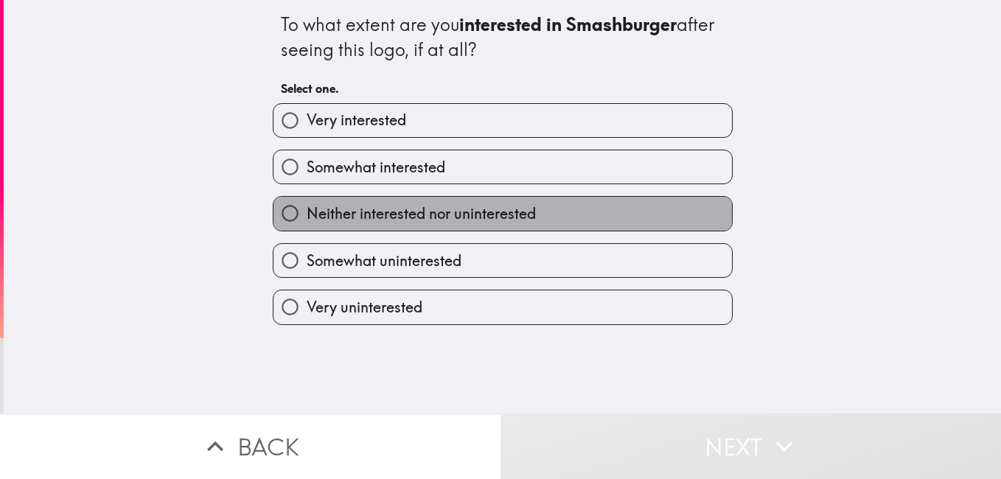
click at [536, 216] on label "Neither interested nor uninterested" at bounding box center [502, 213] width 459 height 33
click at [307, 216] on input "Neither interested nor uninterested" at bounding box center [289, 213] width 33 height 33
radio input "true"
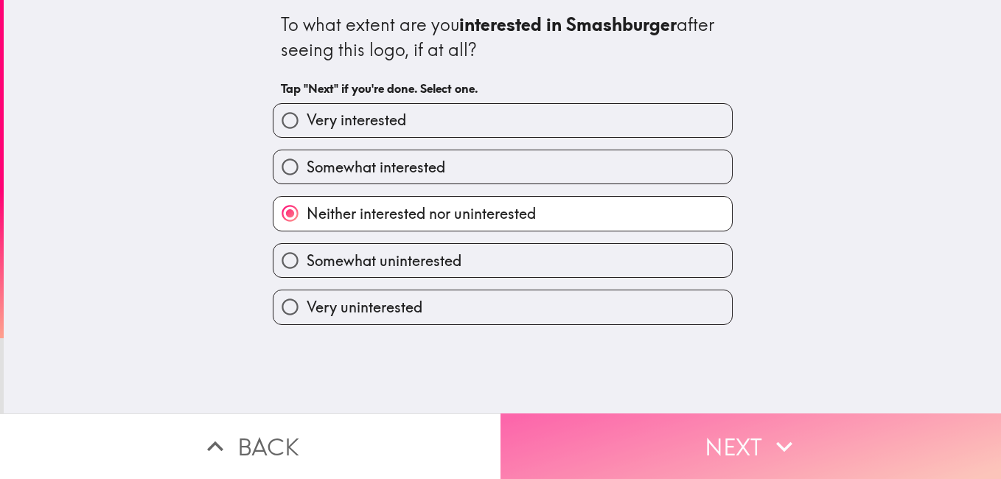
click at [592, 428] on button "Next" at bounding box center [751, 447] width 501 height 66
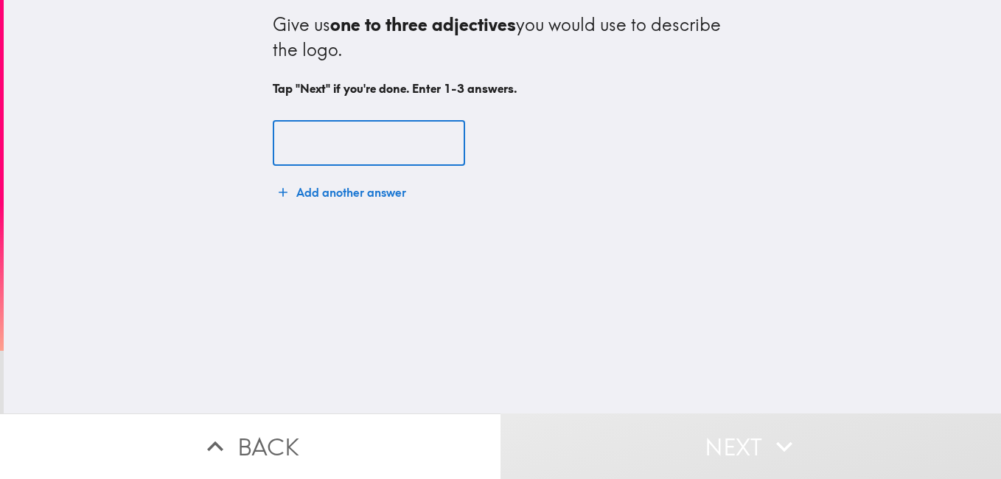
click at [311, 152] on input "text" at bounding box center [369, 144] width 192 height 46
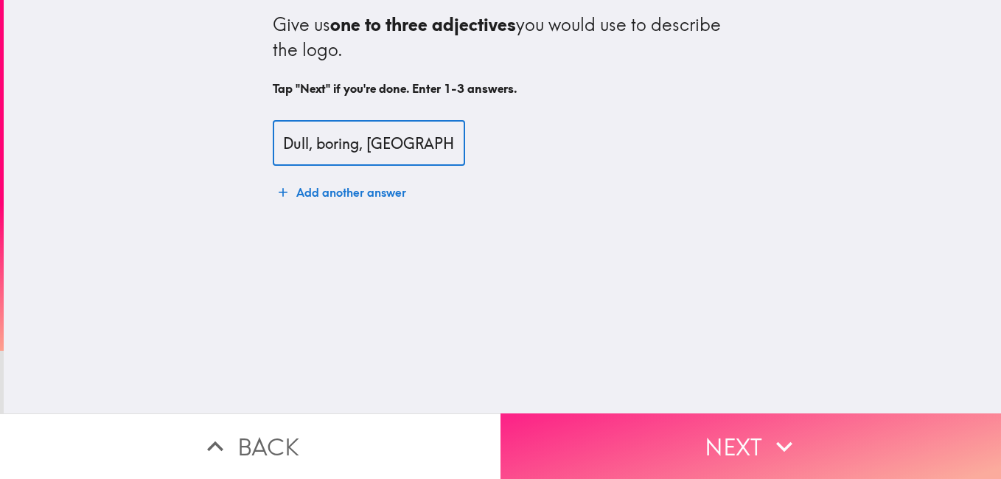
type input "Dull, boring, [GEOGRAPHIC_DATA]."
click at [781, 431] on icon "button" at bounding box center [784, 447] width 32 height 32
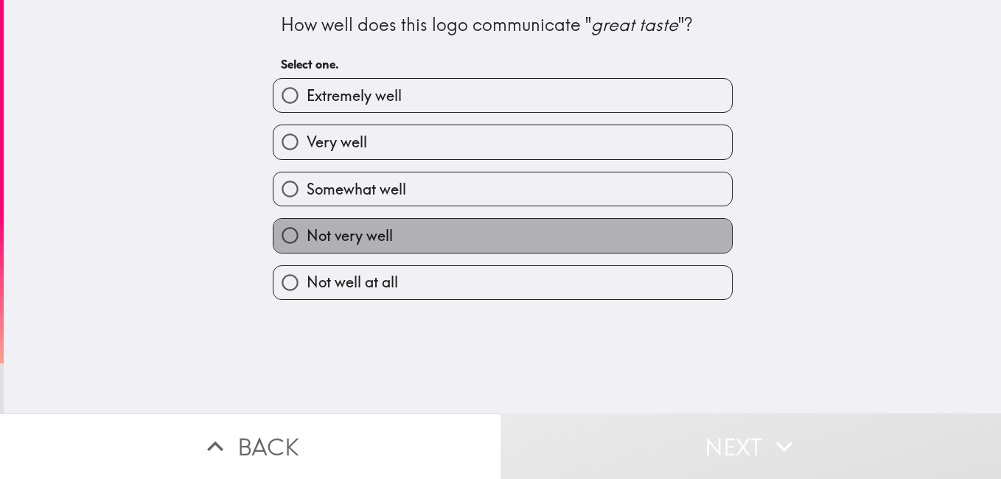
click at [600, 227] on label "Not very well" at bounding box center [502, 235] width 459 height 33
click at [307, 227] on input "Not very well" at bounding box center [289, 235] width 33 height 33
radio input "true"
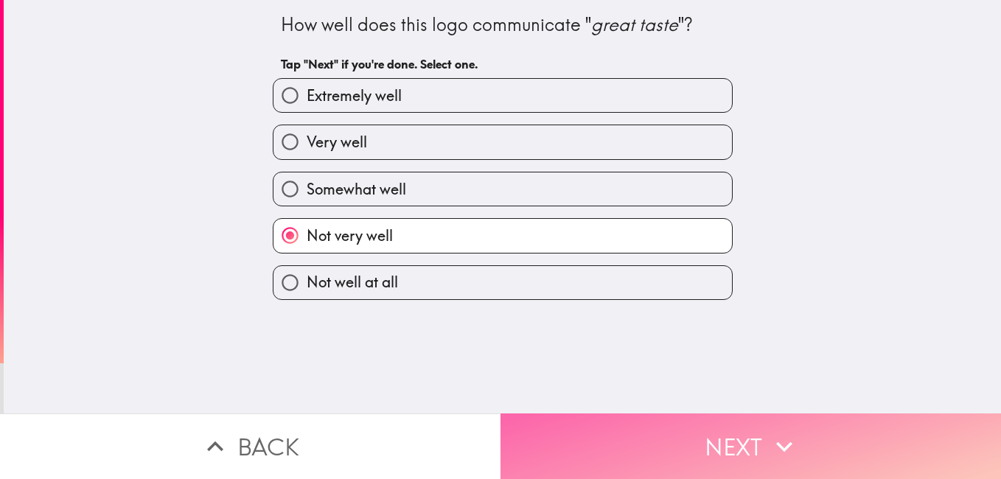
click at [692, 438] on button "Next" at bounding box center [751, 447] width 501 height 66
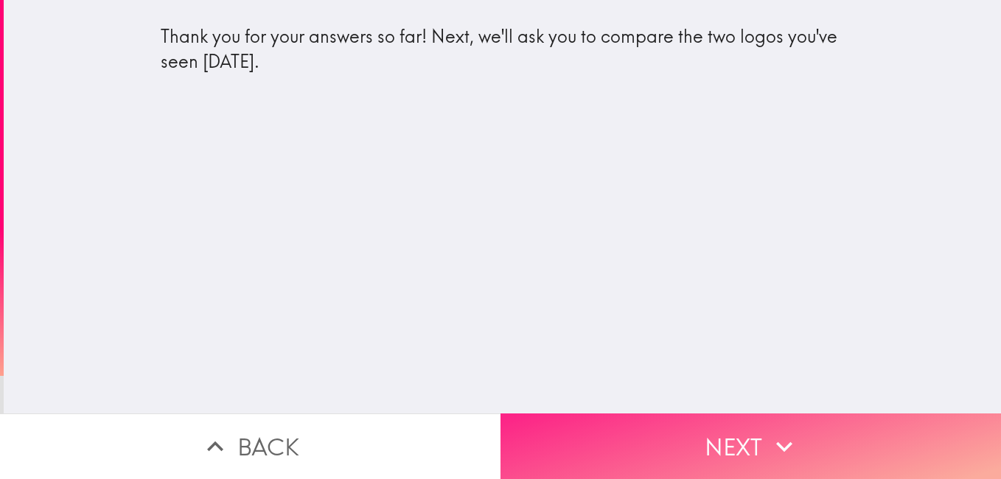
click at [694, 430] on button "Next" at bounding box center [751, 447] width 501 height 66
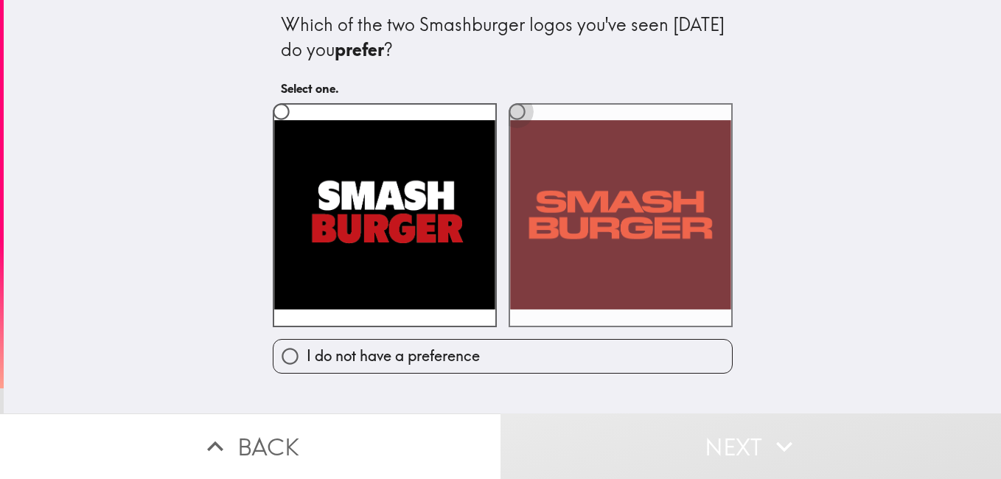
click at [516, 109] on input "radio" at bounding box center [517, 111] width 33 height 33
radio input "true"
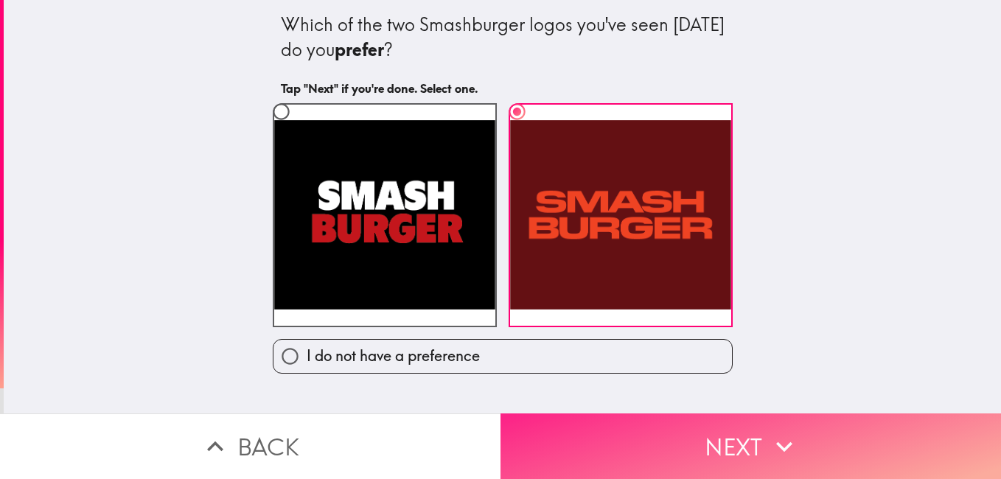
click at [719, 445] on button "Next" at bounding box center [751, 447] width 501 height 66
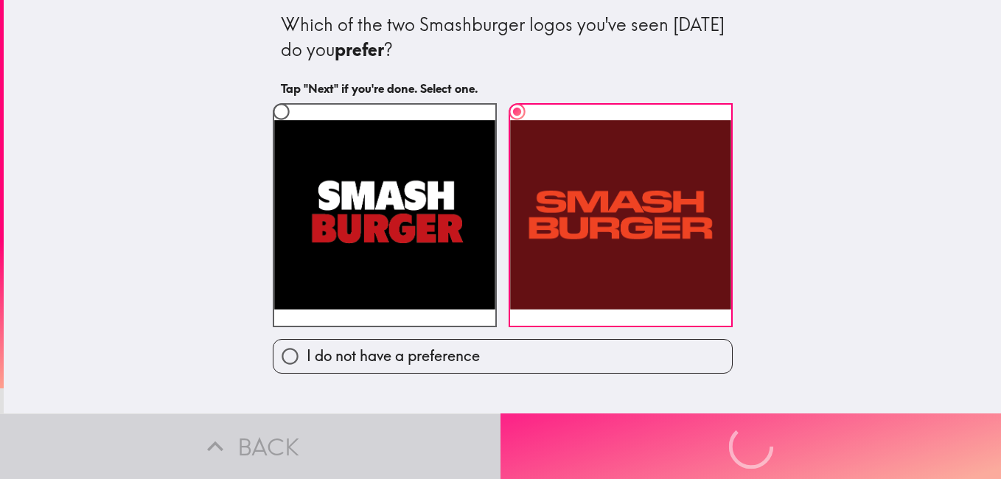
click at [719, 445] on div "Back Next" at bounding box center [500, 447] width 1001 height 66
